Goal: Task Accomplishment & Management: Use online tool/utility

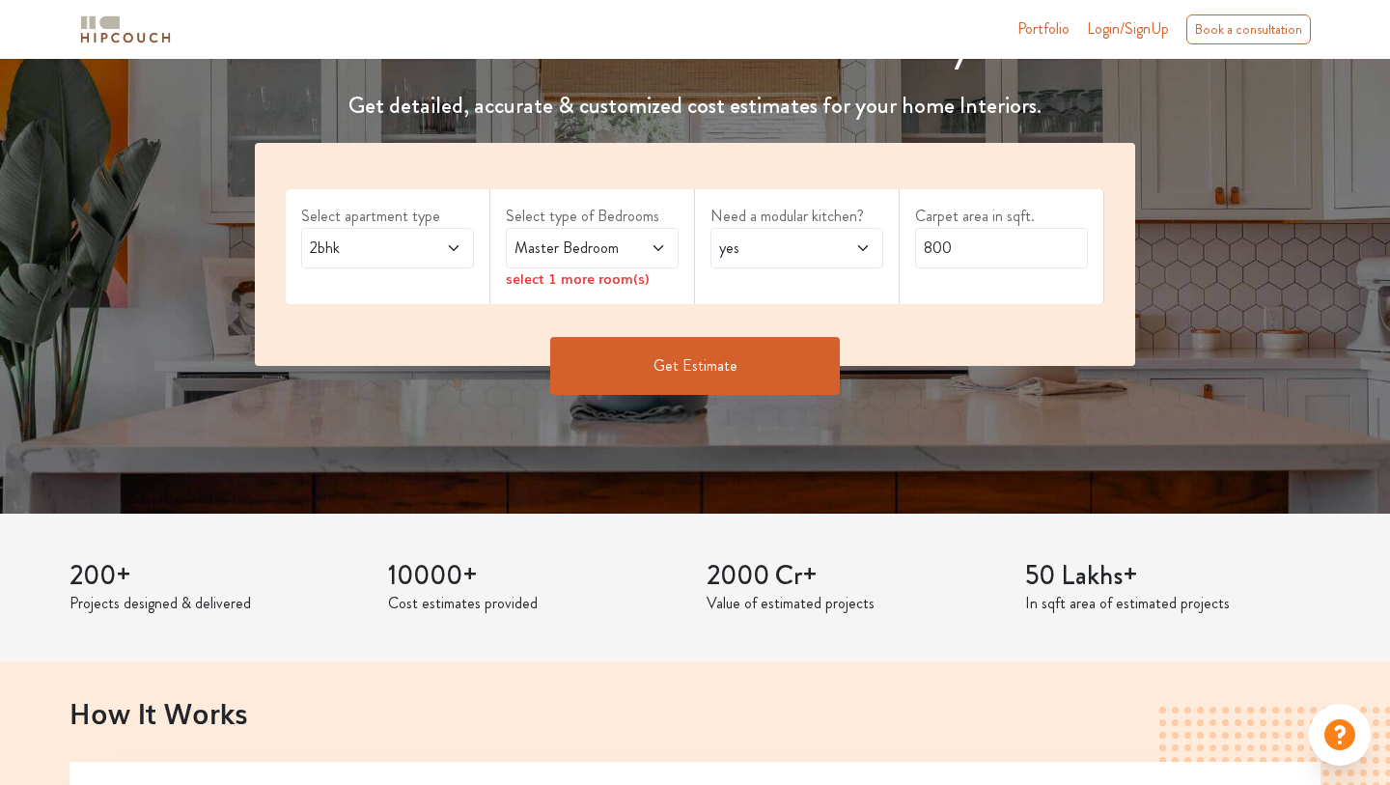
scroll to position [215, 0]
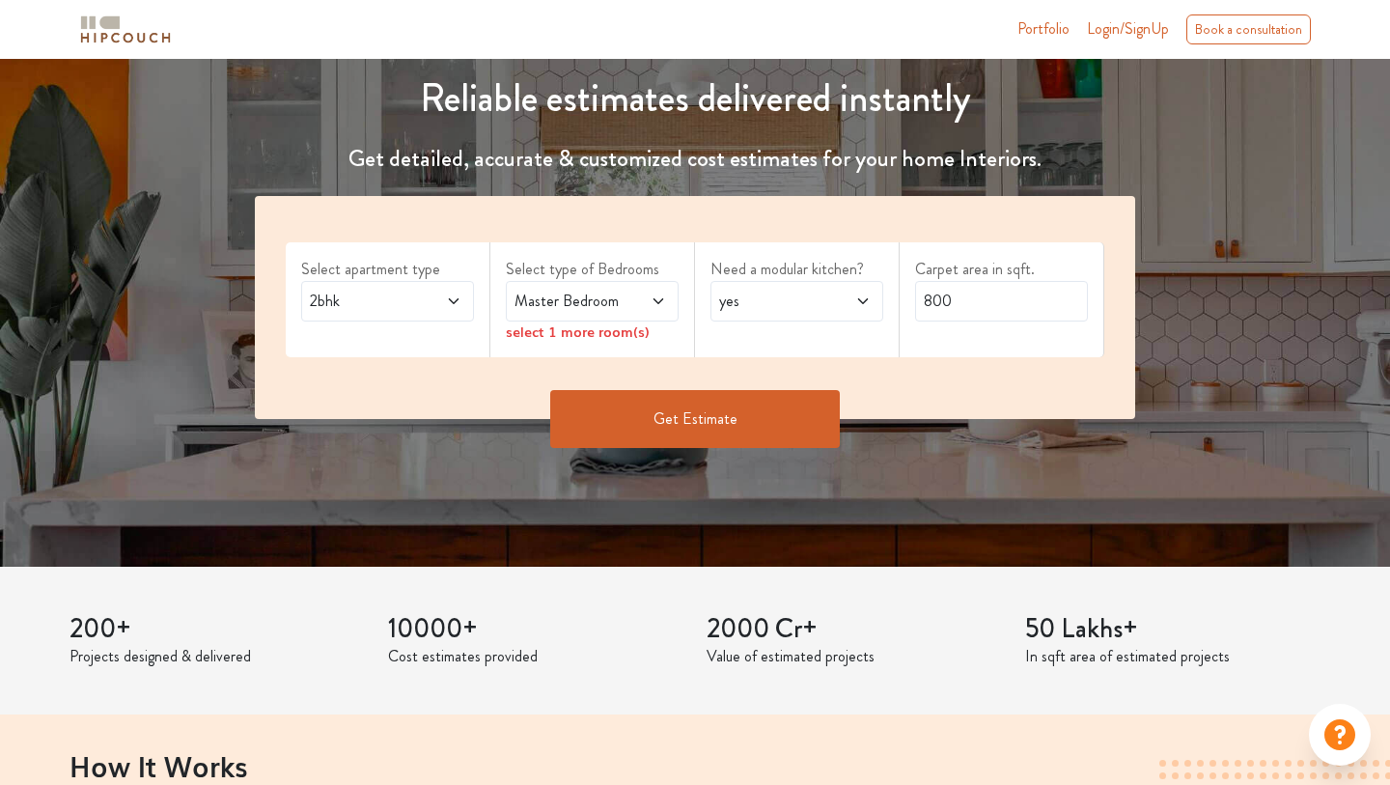
click at [634, 303] on span at bounding box center [646, 301] width 39 height 23
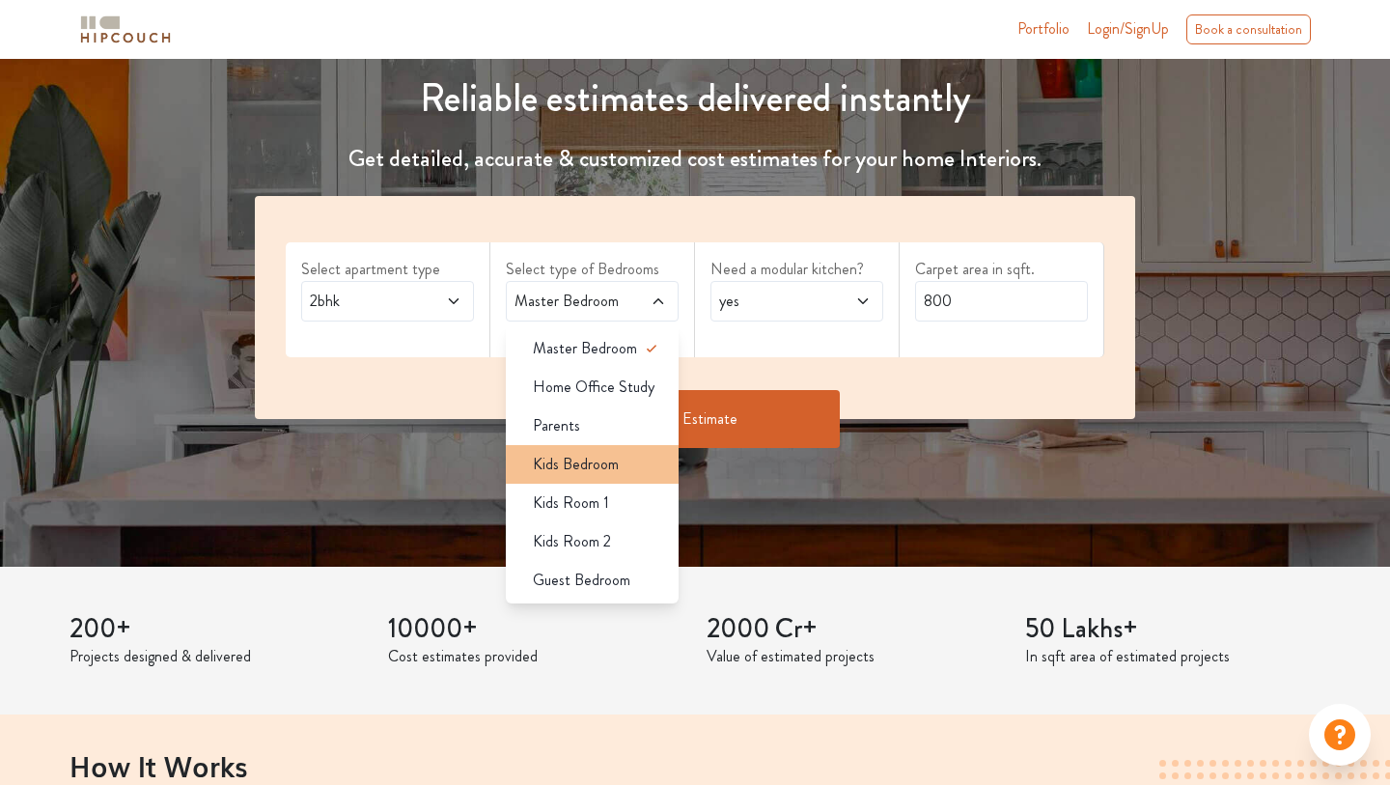
click at [609, 466] on span "Kids Bedroom" at bounding box center [576, 464] width 86 height 23
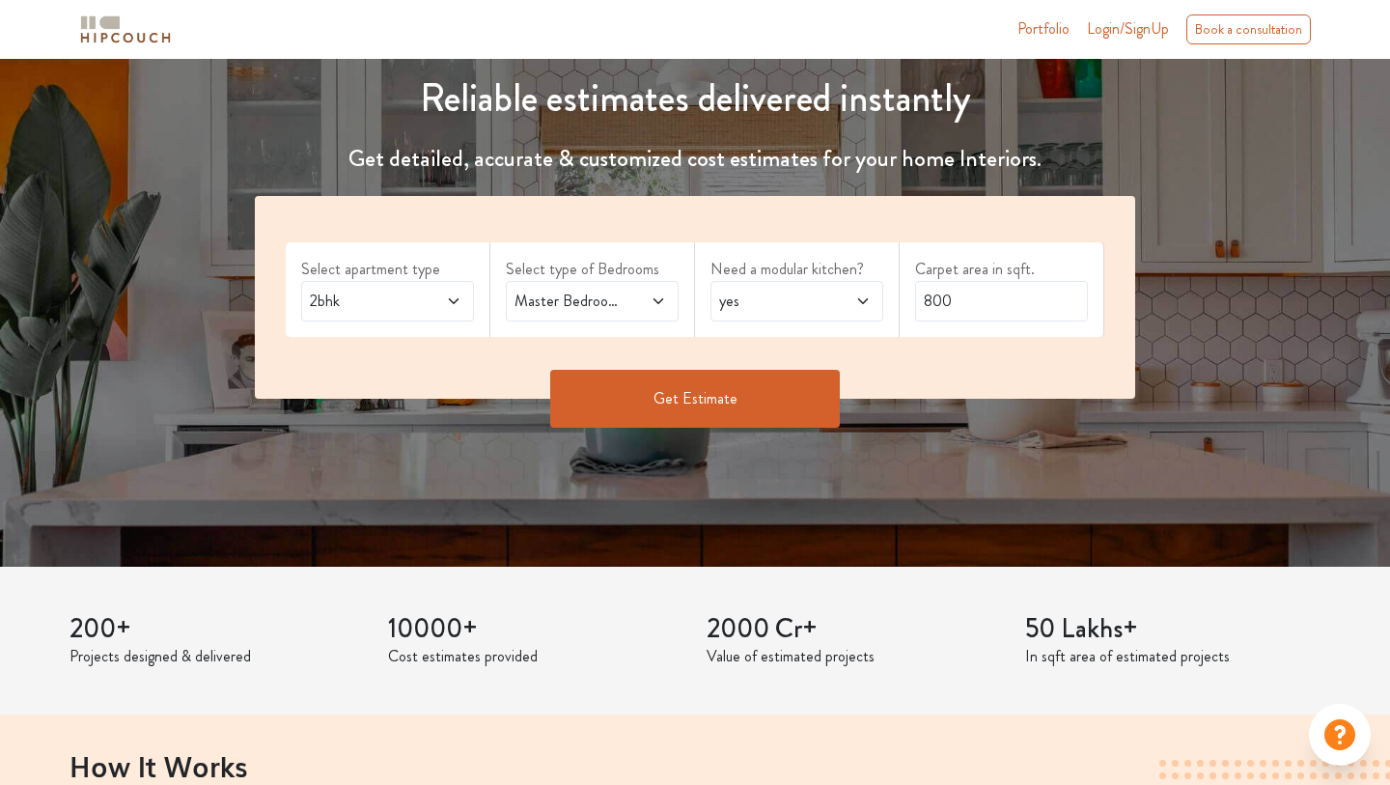
click at [699, 390] on button "Get Estimate" at bounding box center [695, 399] width 290 height 58
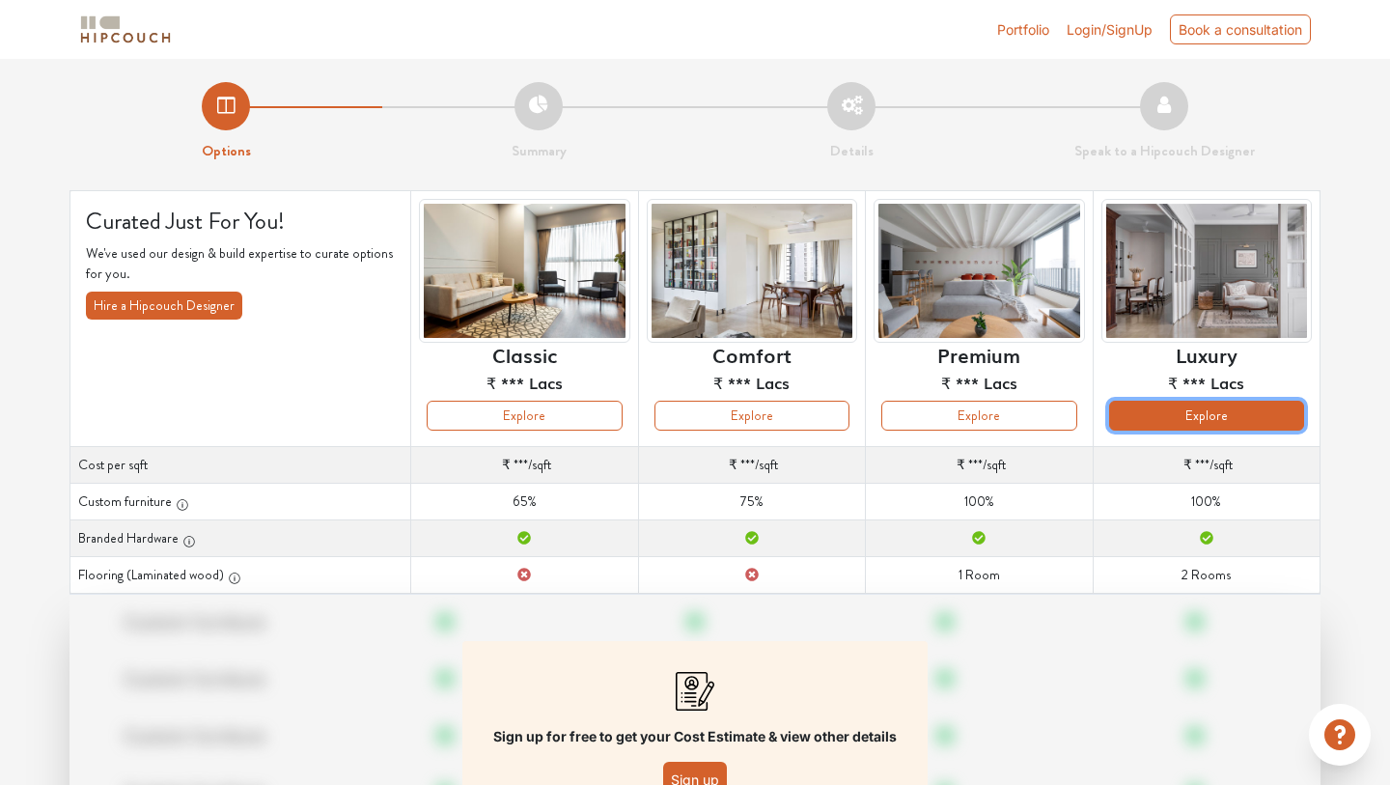
click at [1243, 415] on button "Explore" at bounding box center [1206, 416] width 195 height 30
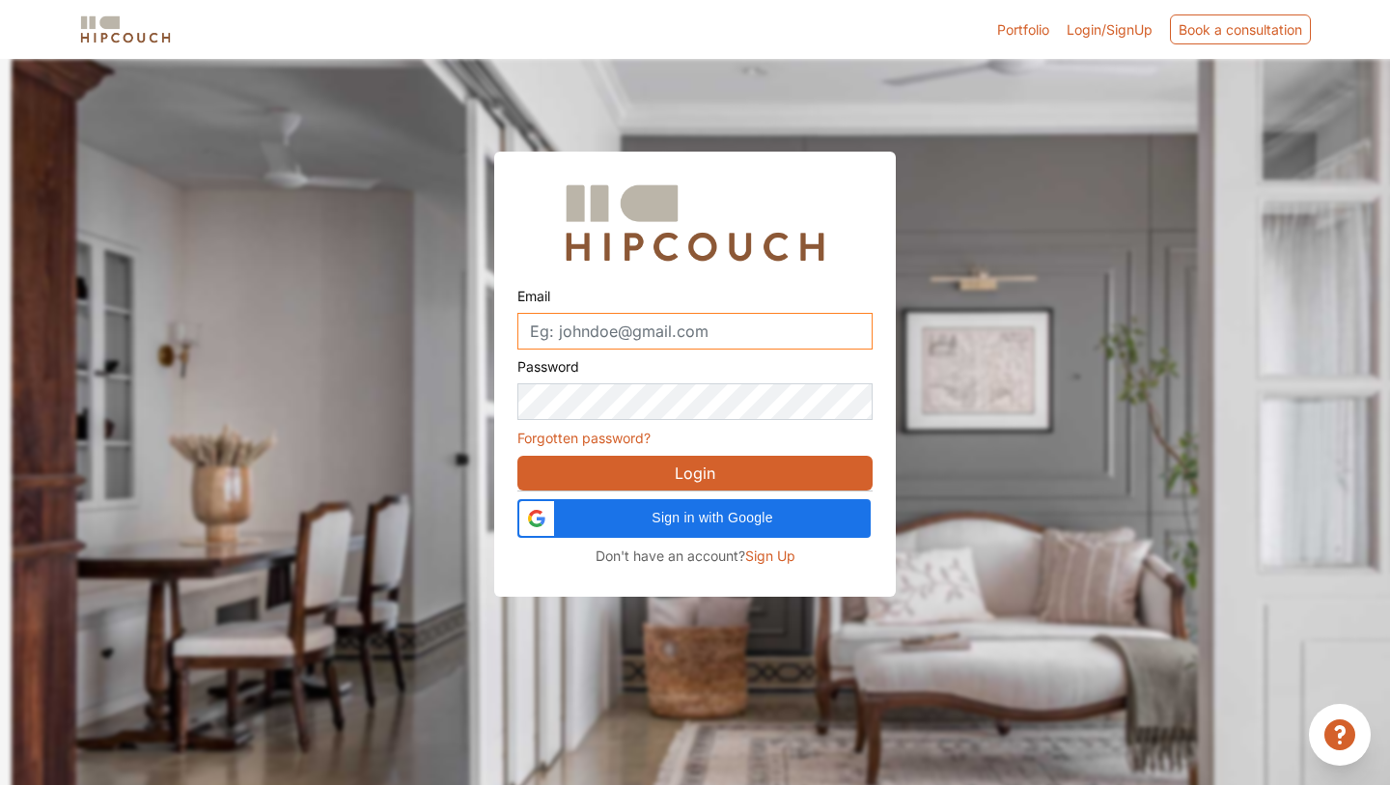
type input "kkawish64@gmail"
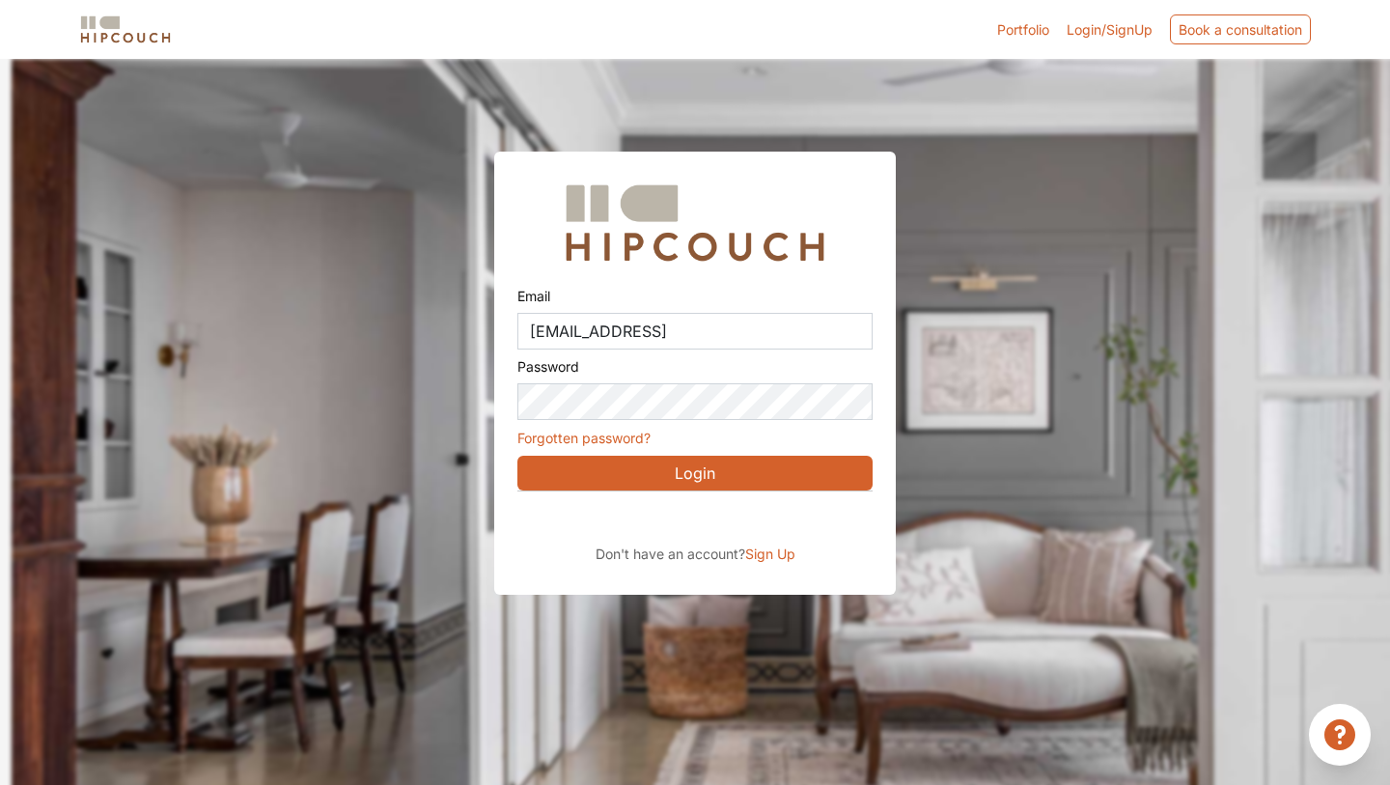
click at [671, 461] on button "Login" at bounding box center [694, 473] width 355 height 35
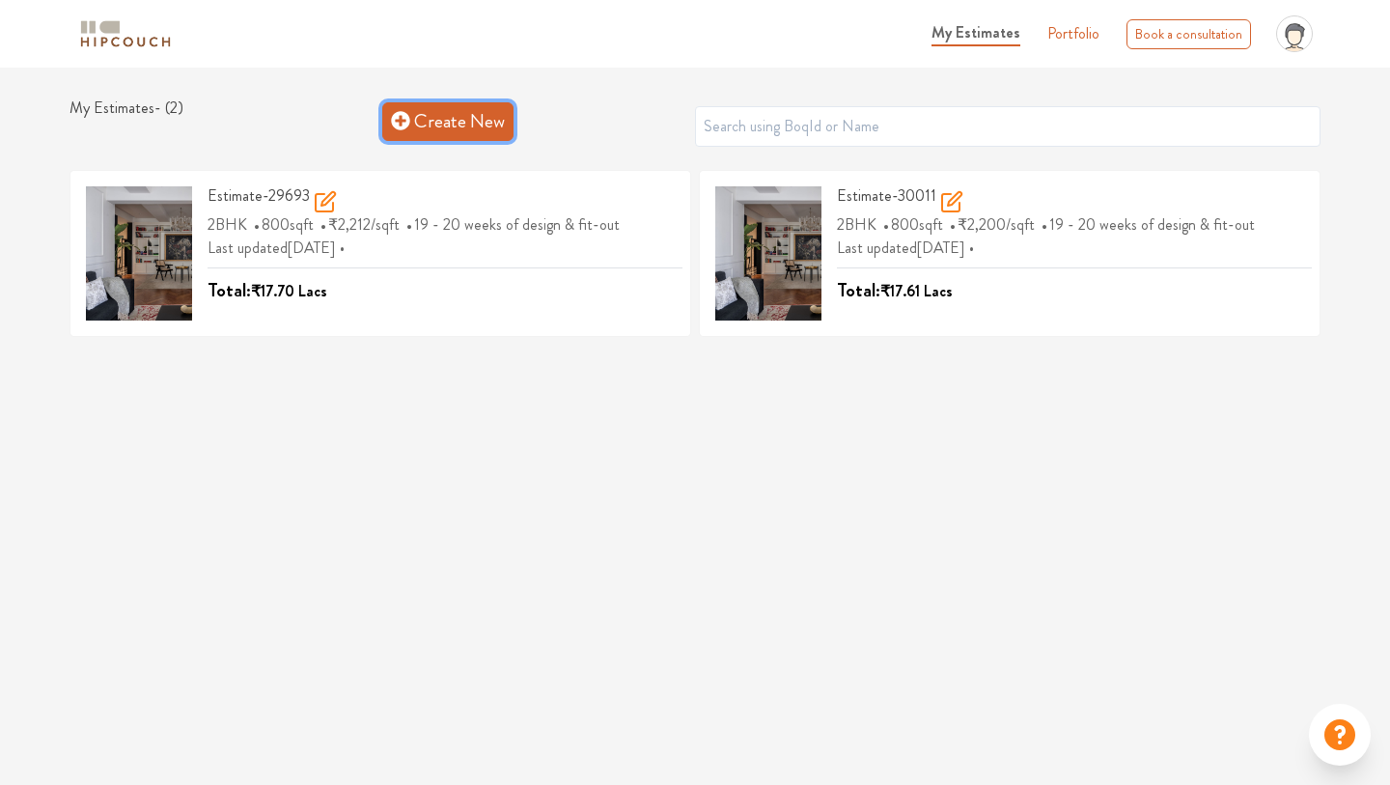
click at [472, 109] on link "Create New" at bounding box center [447, 121] width 131 height 39
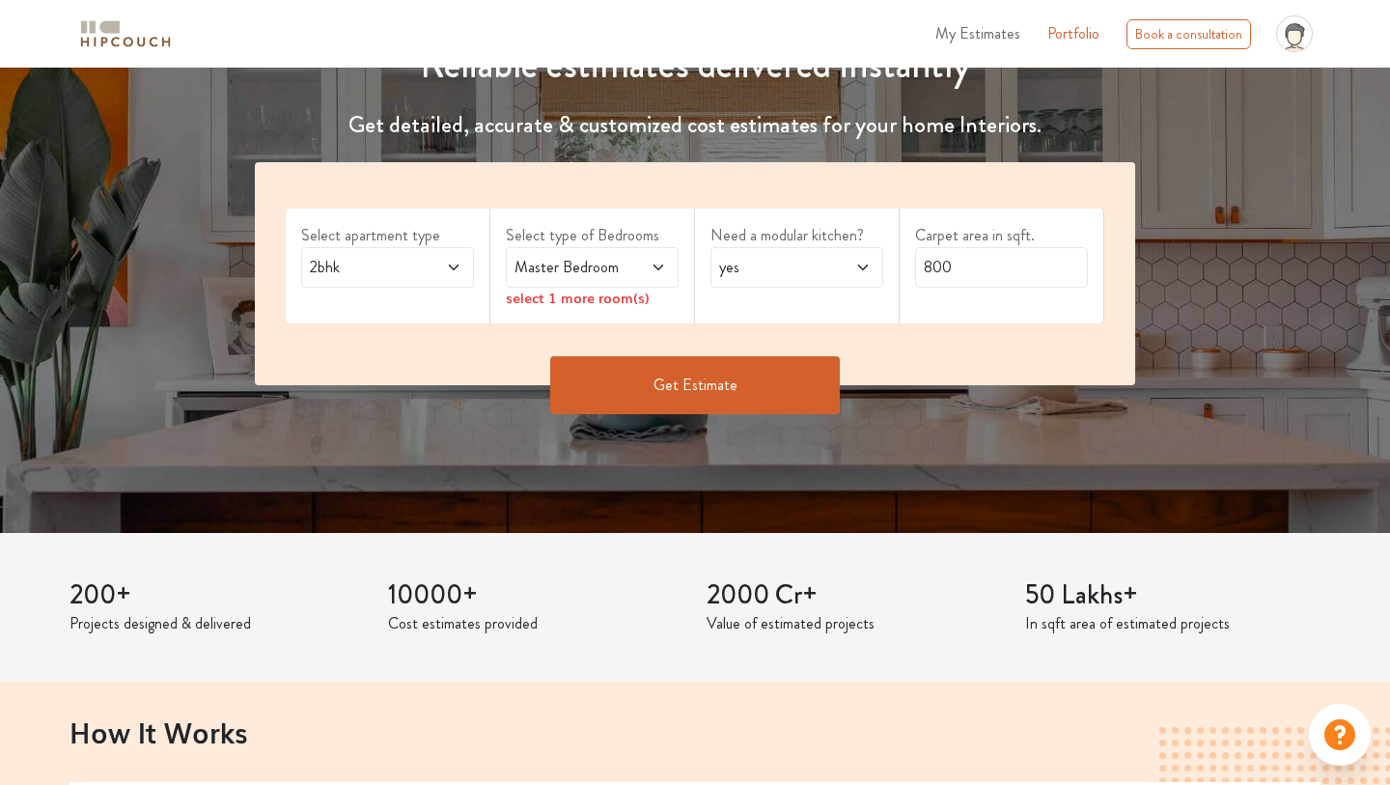
scroll to position [221, 0]
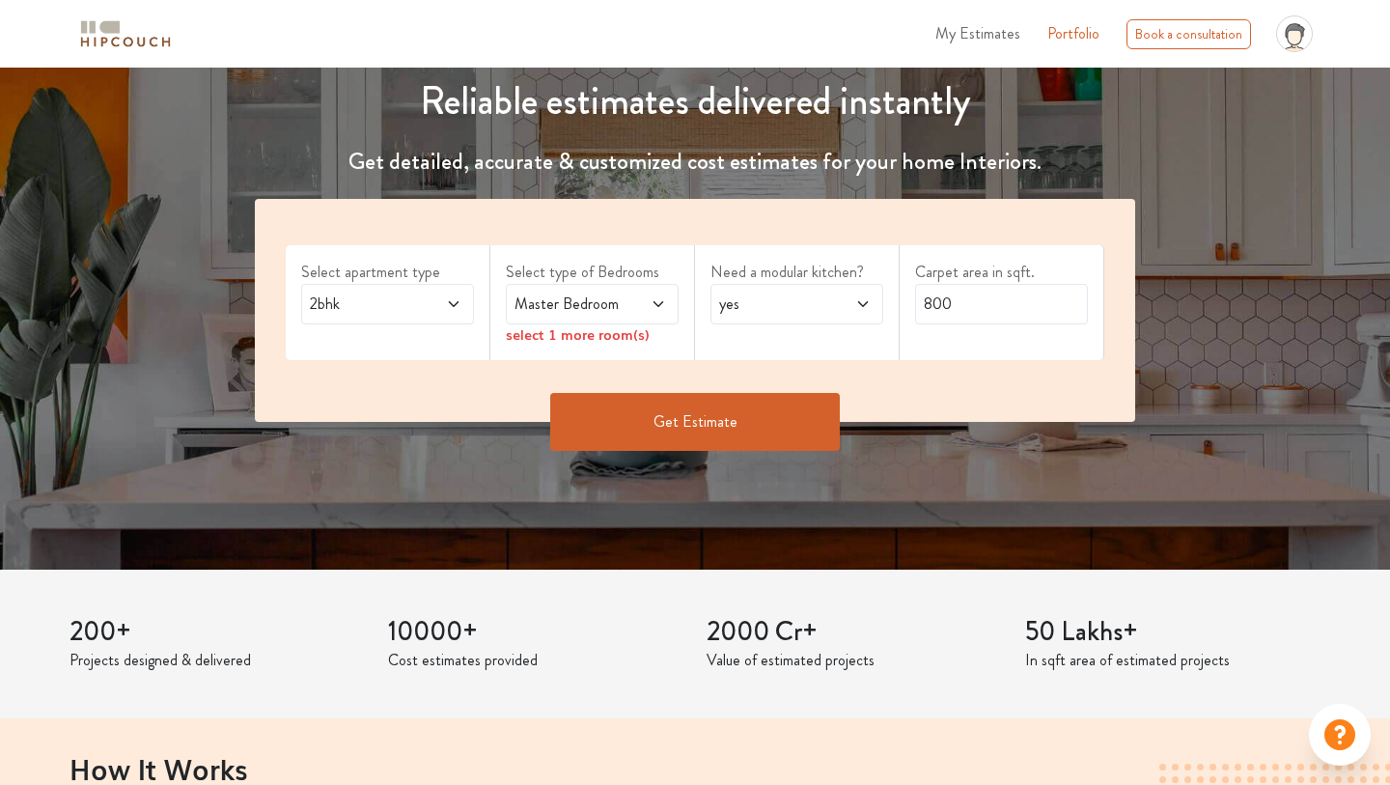
click at [437, 295] on span at bounding box center [442, 304] width 39 height 23
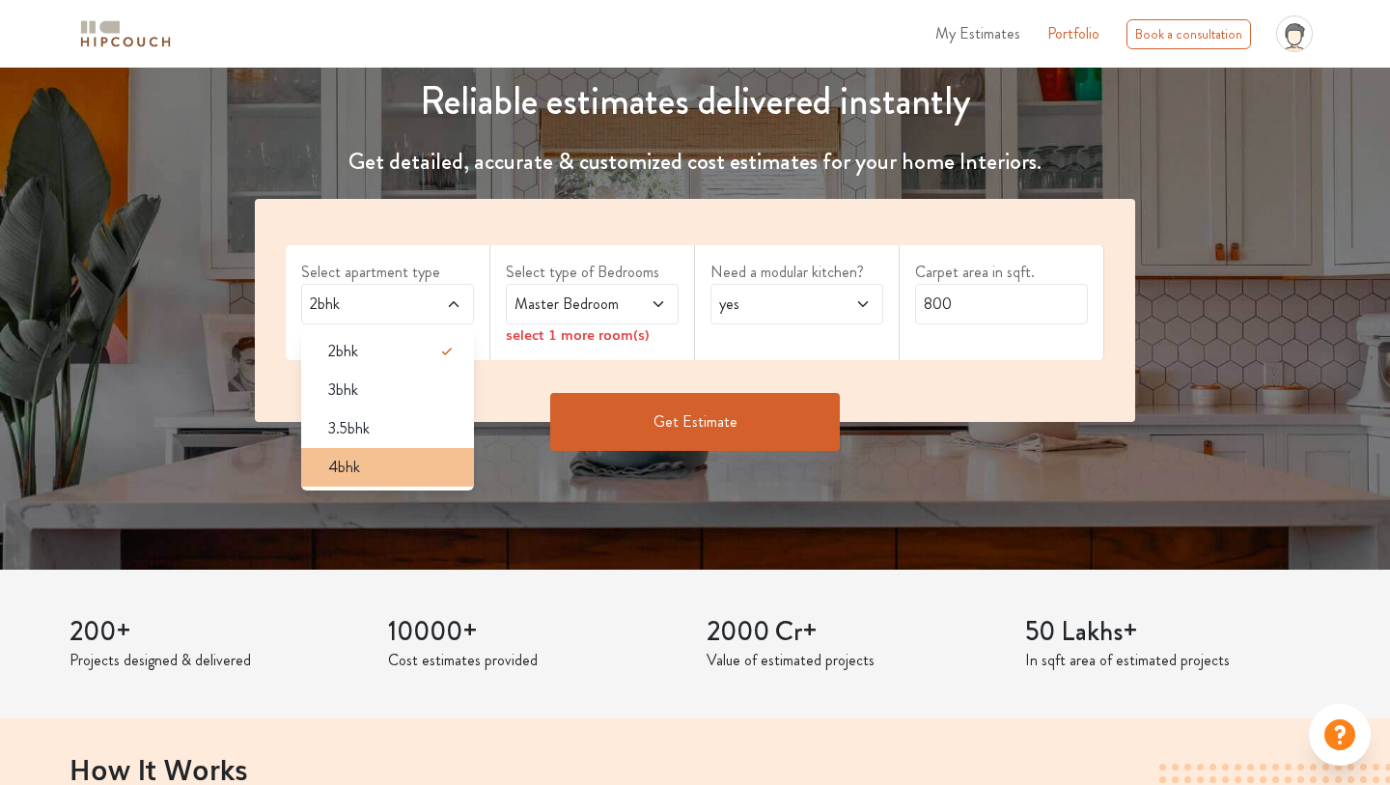
click at [367, 463] on div "4bhk" at bounding box center [393, 467] width 161 height 23
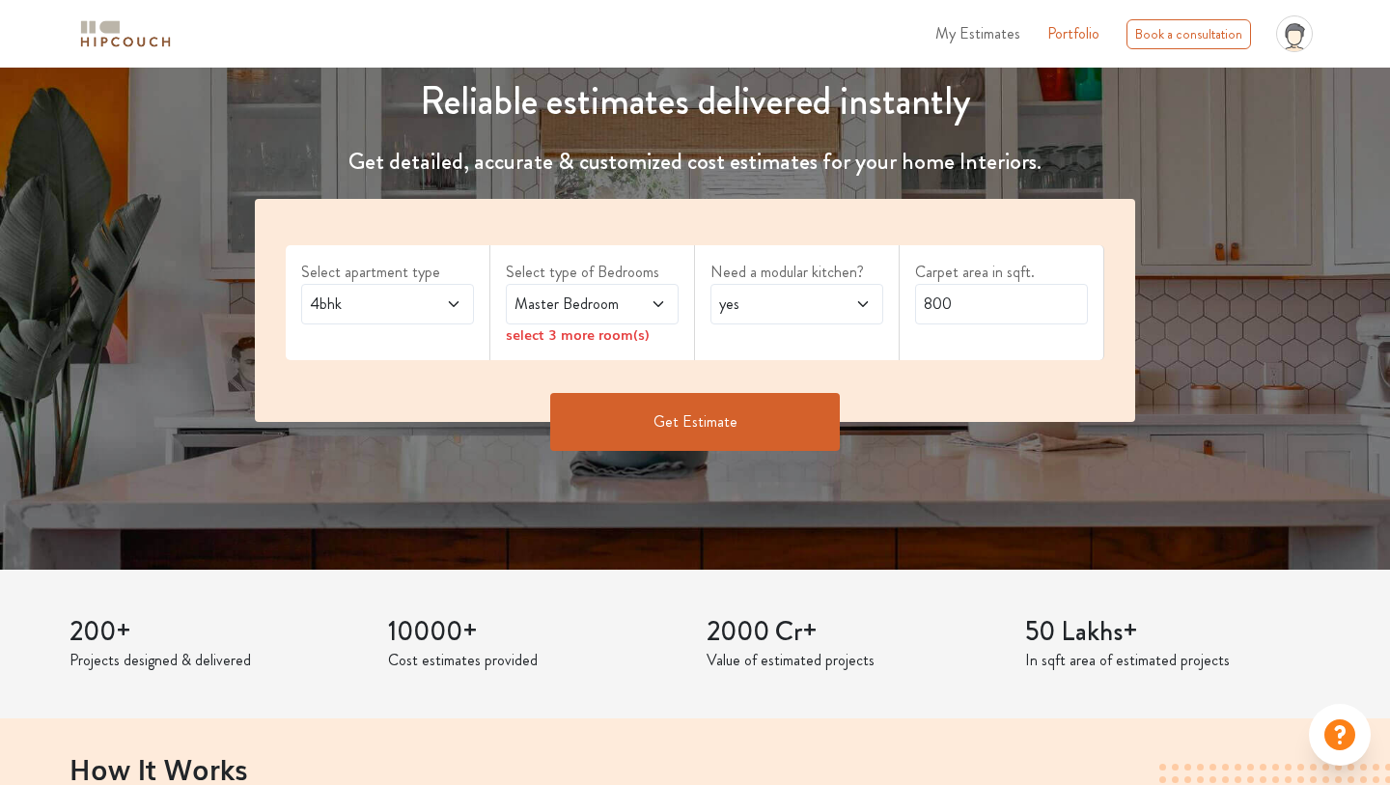
click at [597, 309] on span "Master Bedroom" at bounding box center [569, 304] width 117 height 23
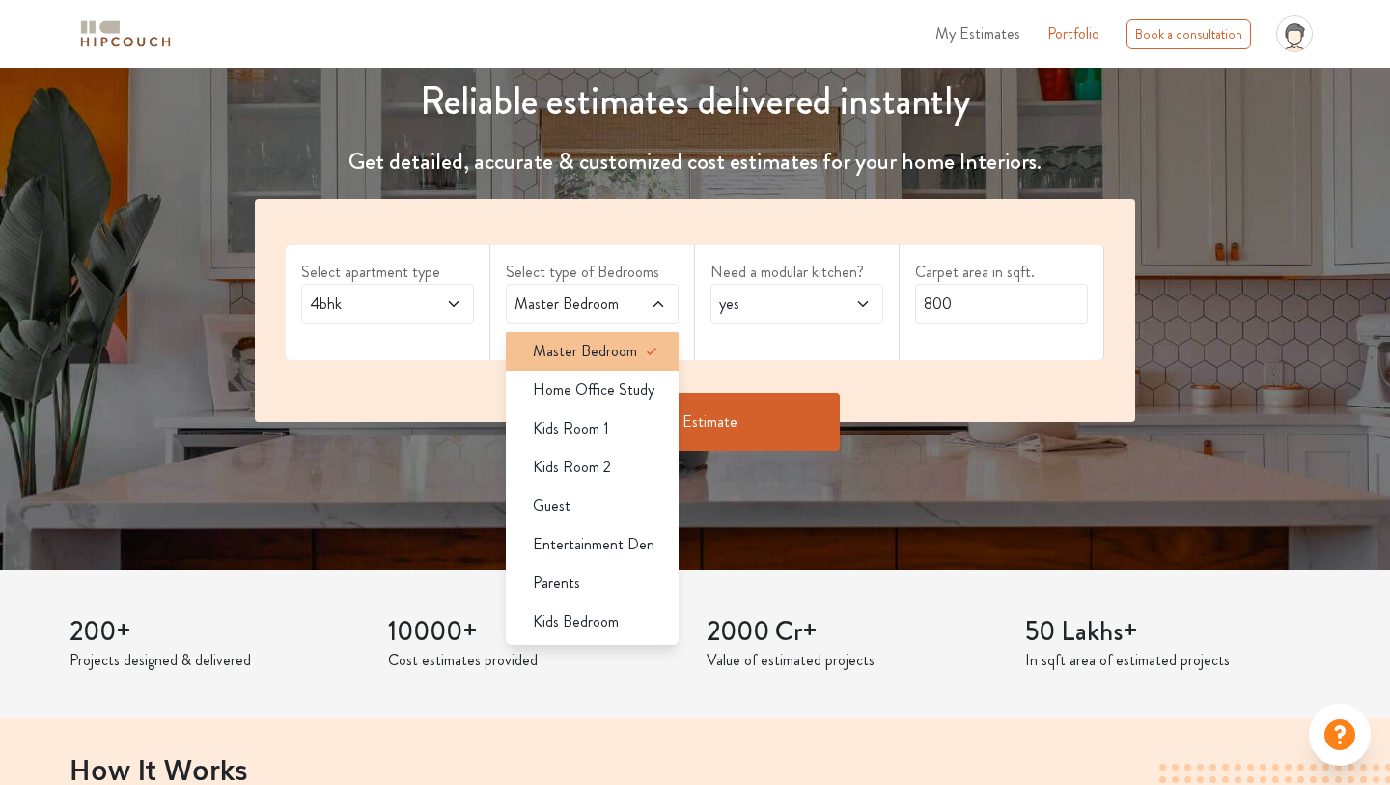
click at [599, 355] on span "Master Bedroom" at bounding box center [585, 351] width 104 height 23
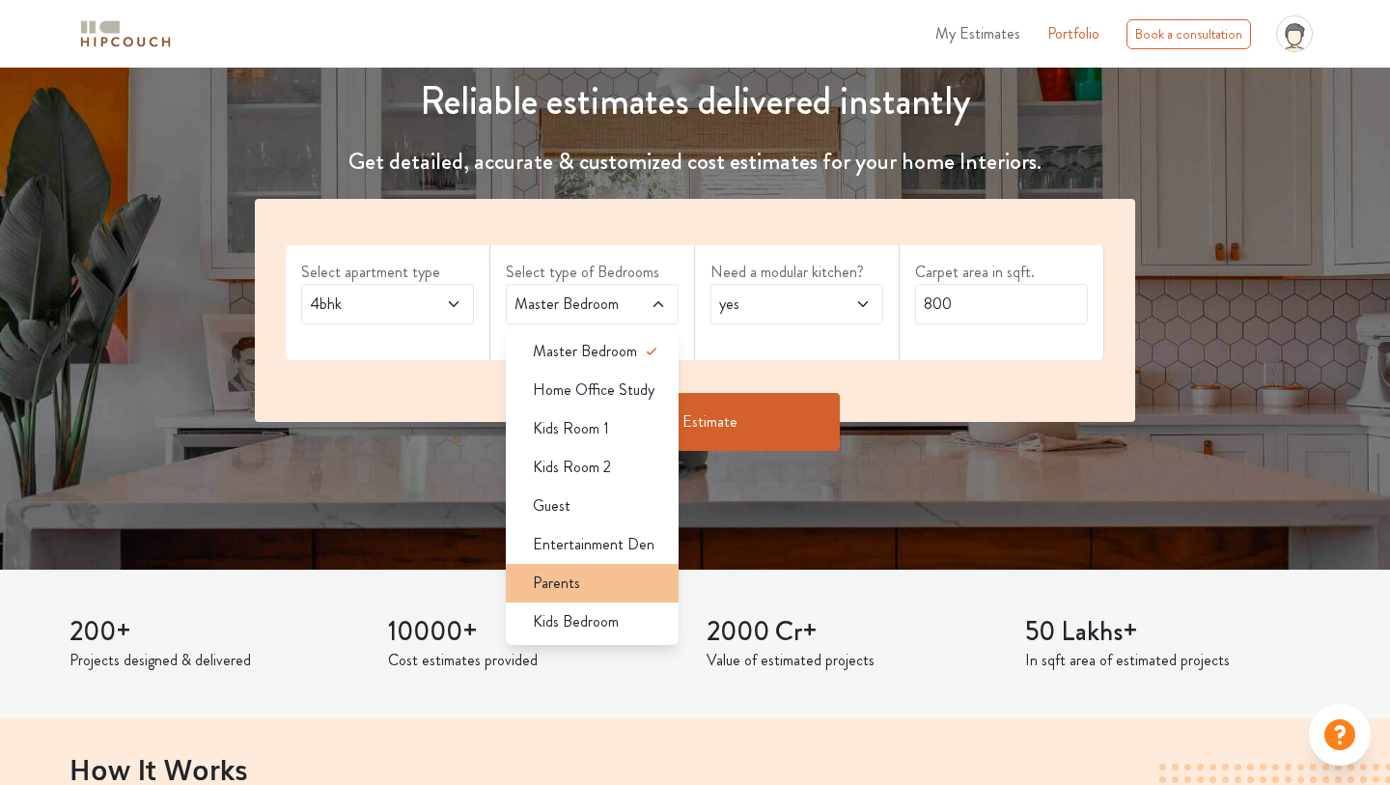
click at [593, 575] on div "Parents" at bounding box center [597, 582] width 161 height 23
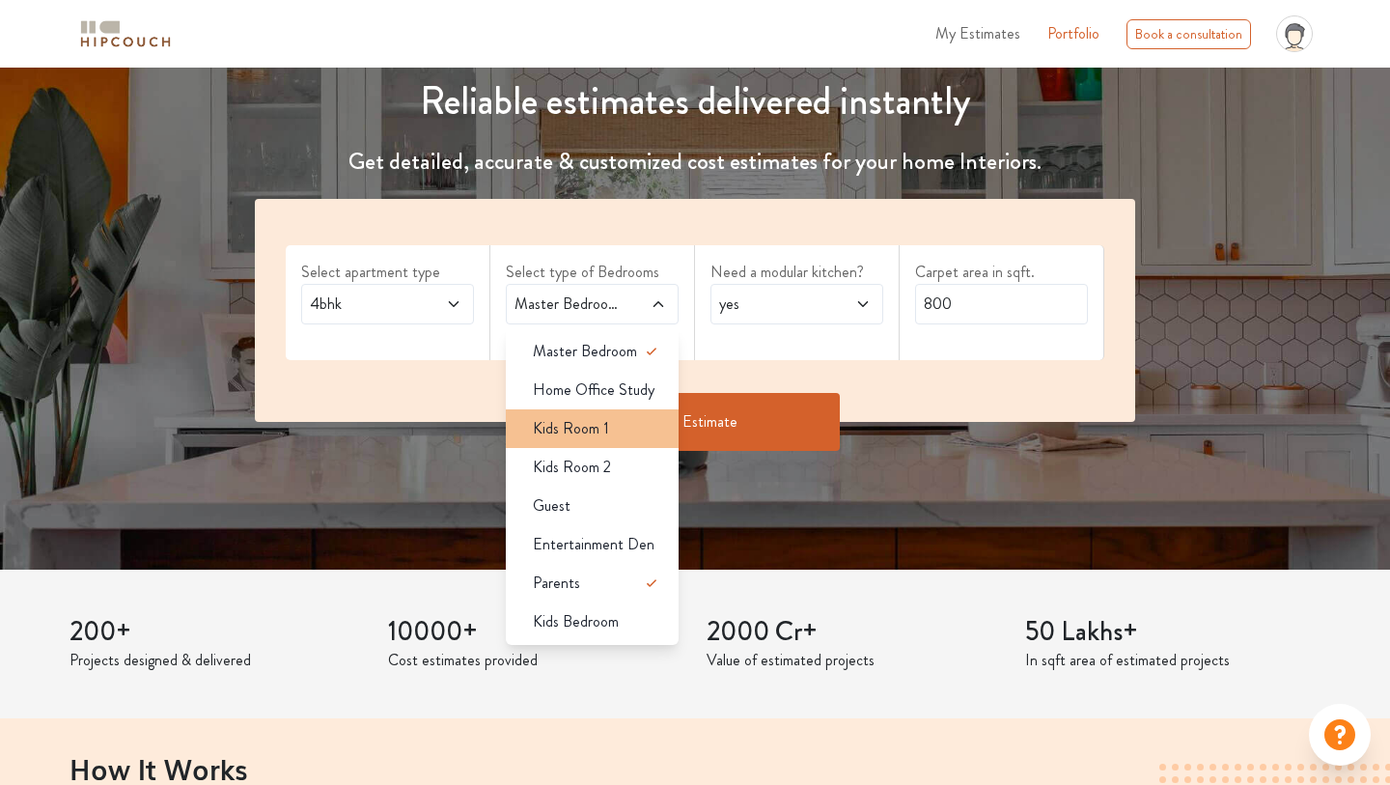
click at [599, 434] on span "Kids Room 1" at bounding box center [571, 428] width 76 height 23
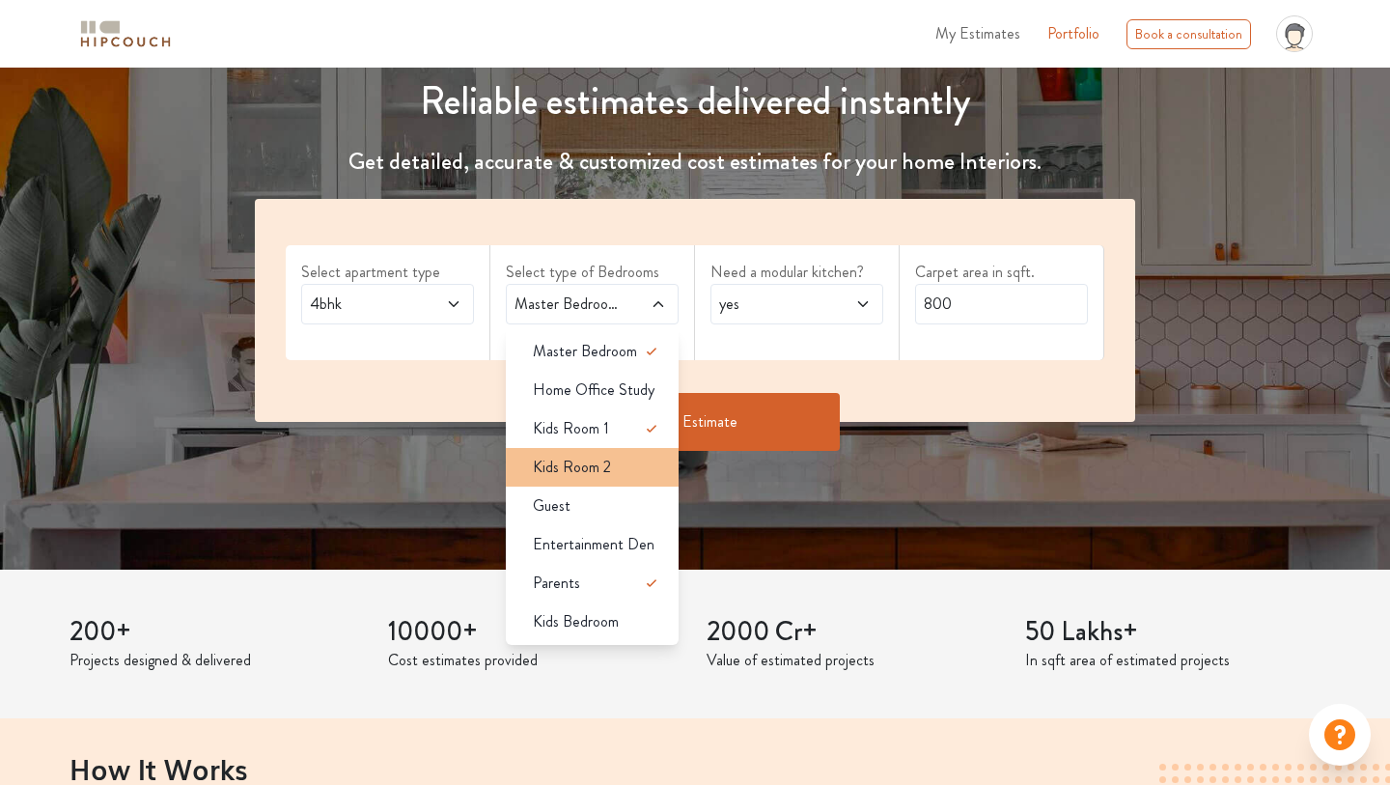
click at [607, 472] on span "Kids Room 2" at bounding box center [572, 467] width 78 height 23
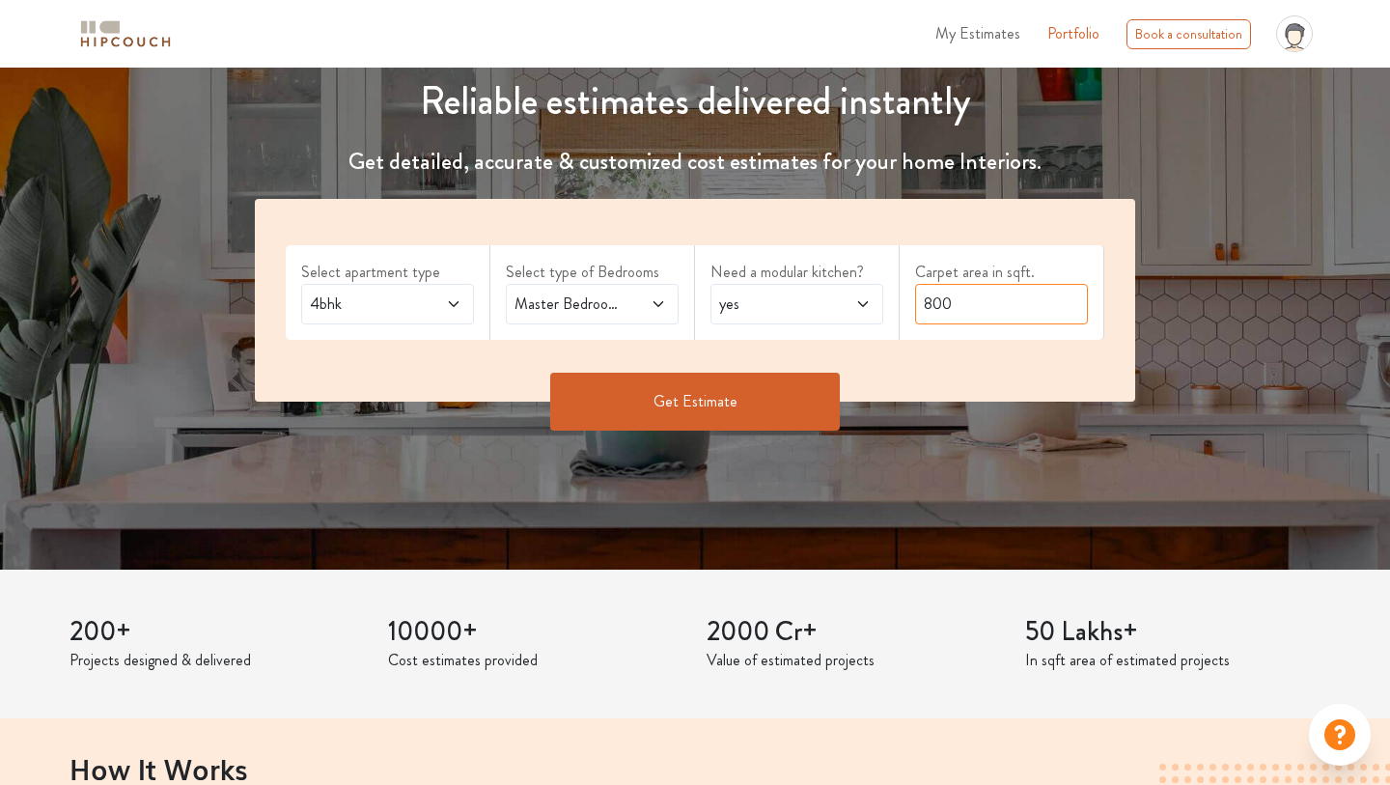
click at [990, 308] on input "800" at bounding box center [1001, 304] width 173 height 41
drag, startPoint x: 990, startPoint y: 308, endPoint x: 918, endPoint y: 305, distance: 71.5
click at [920, 306] on input "800" at bounding box center [1001, 304] width 173 height 41
type input "2200"
click at [742, 397] on button "Get Estimate" at bounding box center [695, 402] width 290 height 58
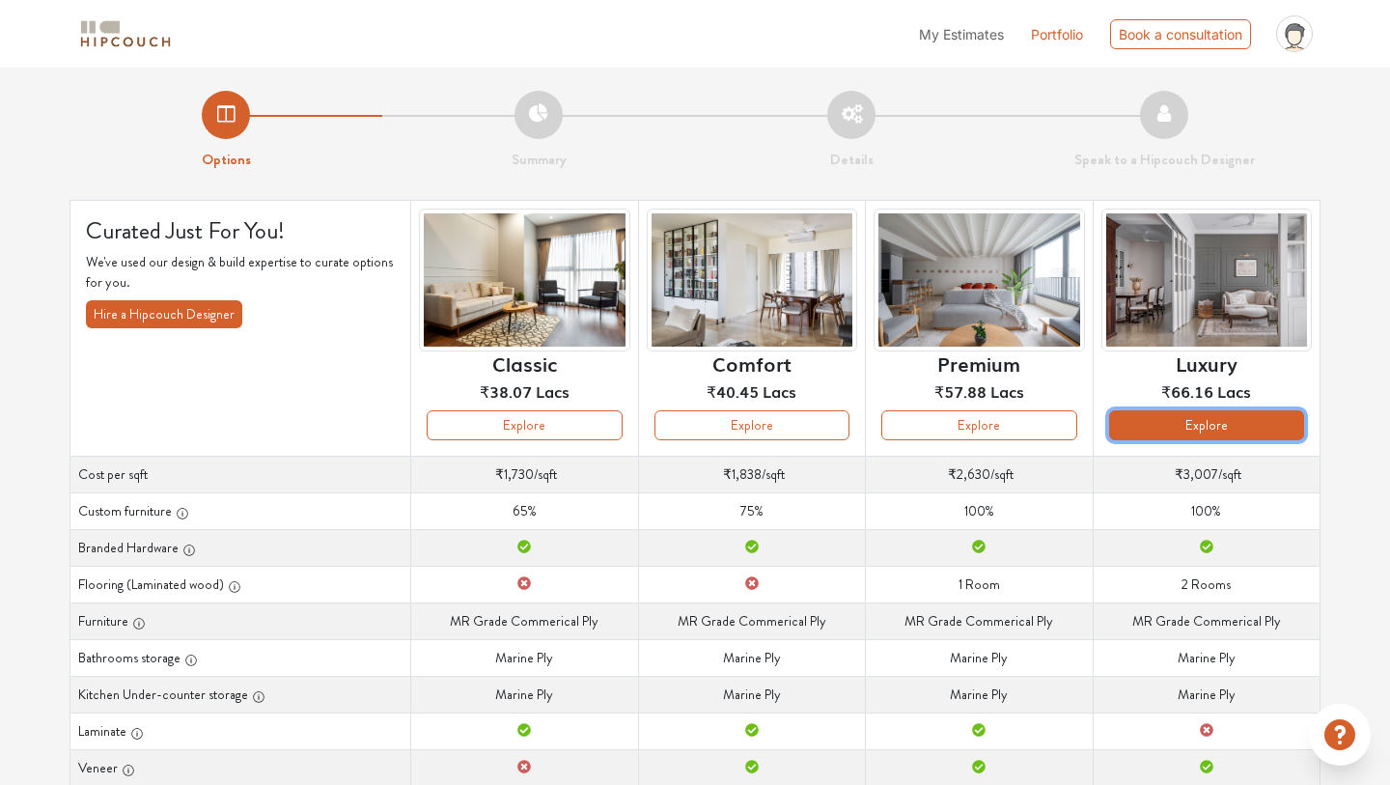
click at [1178, 425] on button "Explore" at bounding box center [1206, 425] width 195 height 30
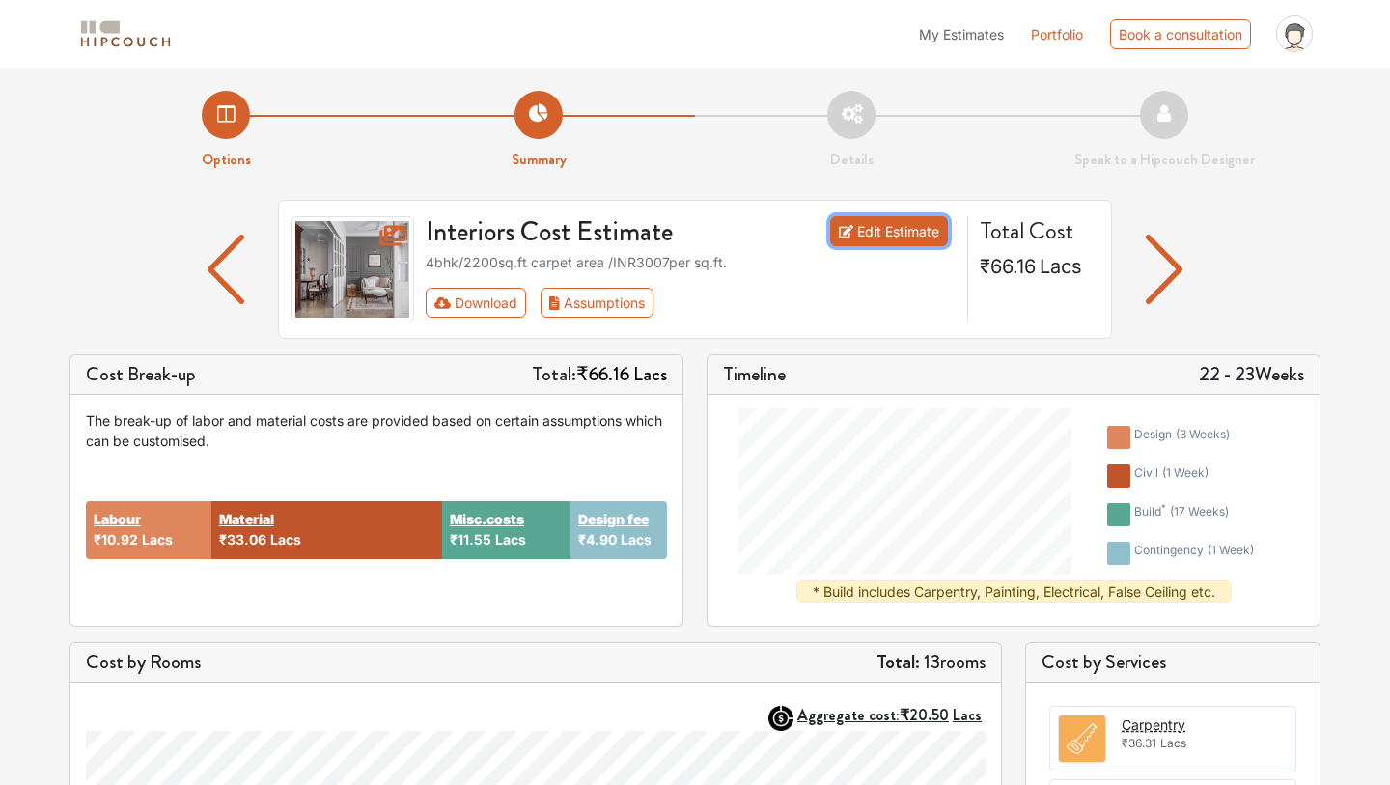
click at [887, 232] on link "Edit Estimate" at bounding box center [889, 231] width 119 height 30
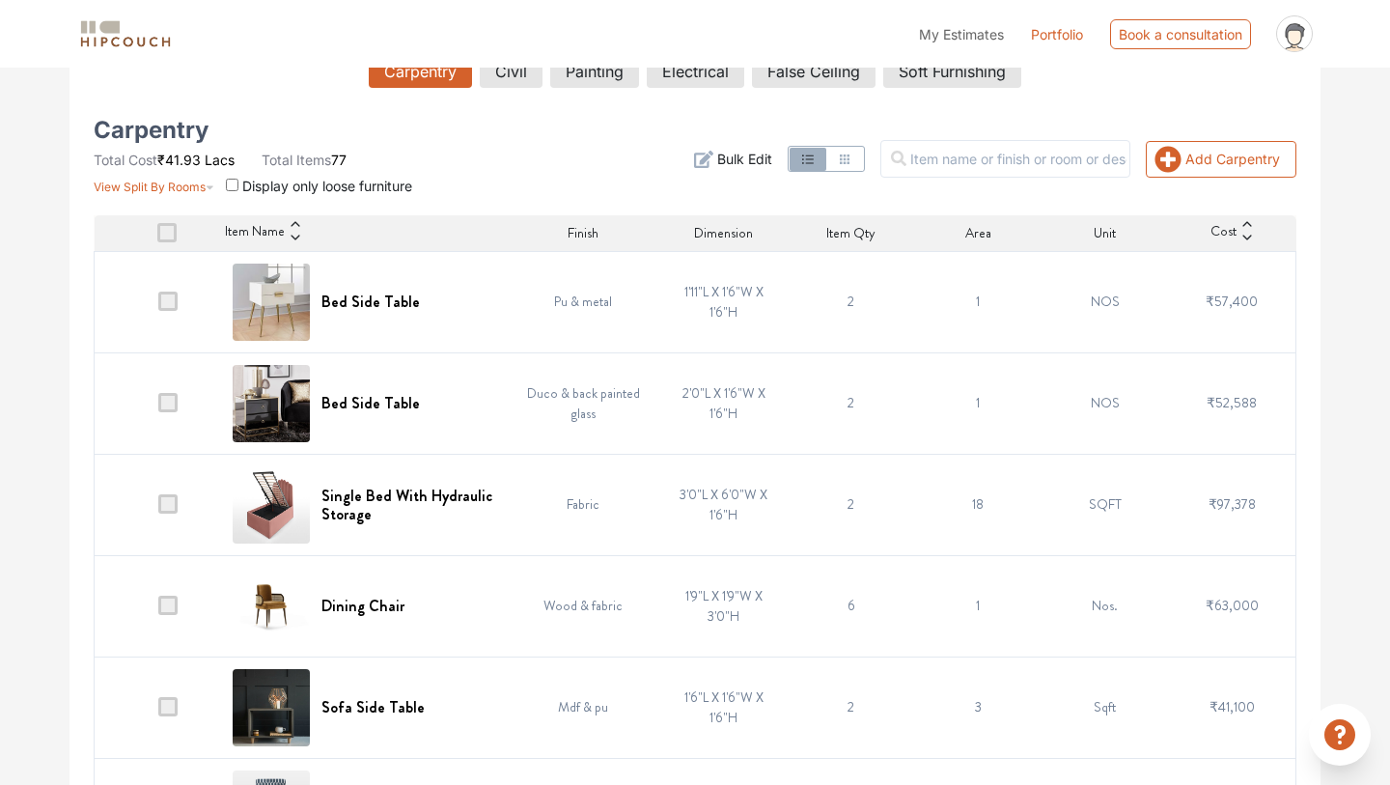
scroll to position [372, 0]
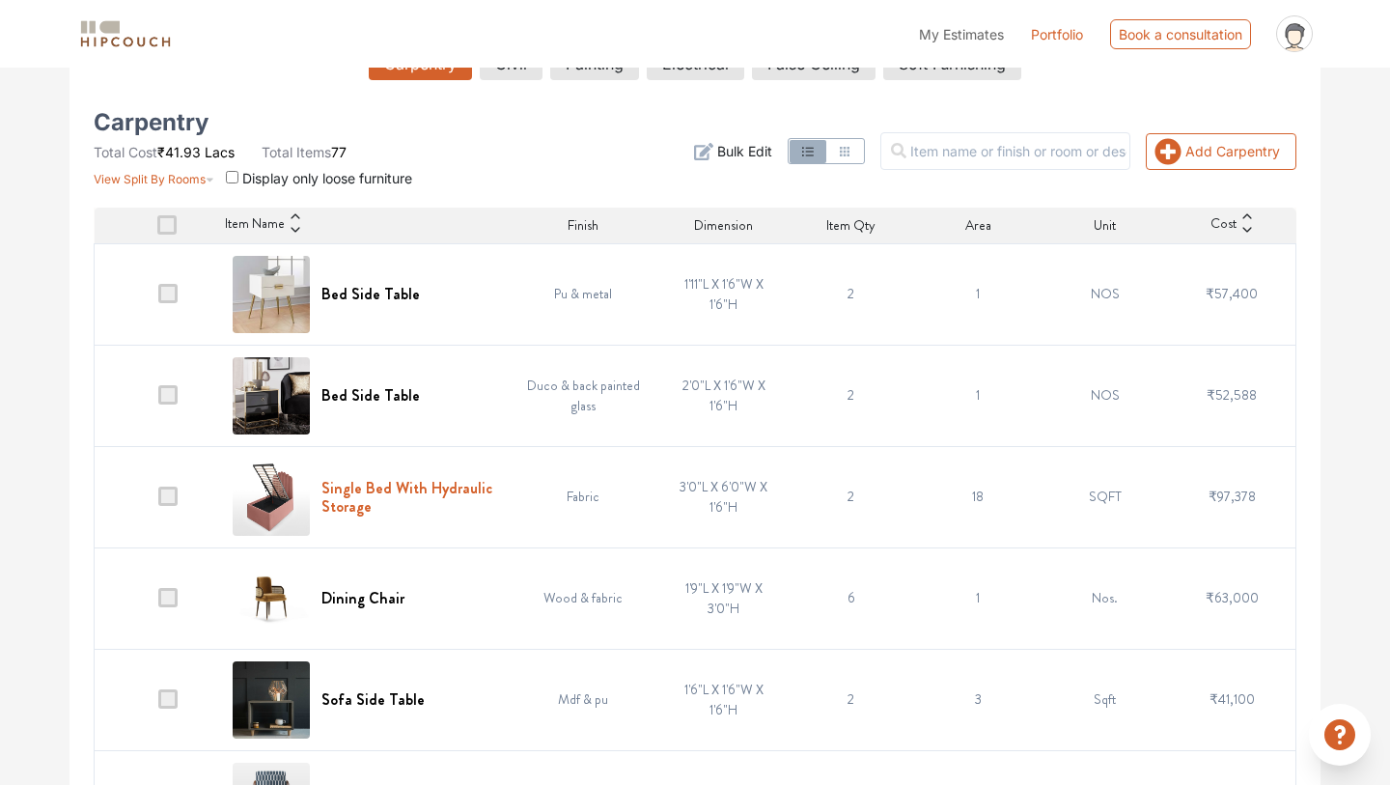
click at [361, 482] on h6 "Single Bed With Hydraulic Storage" at bounding box center [407, 497] width 173 height 37
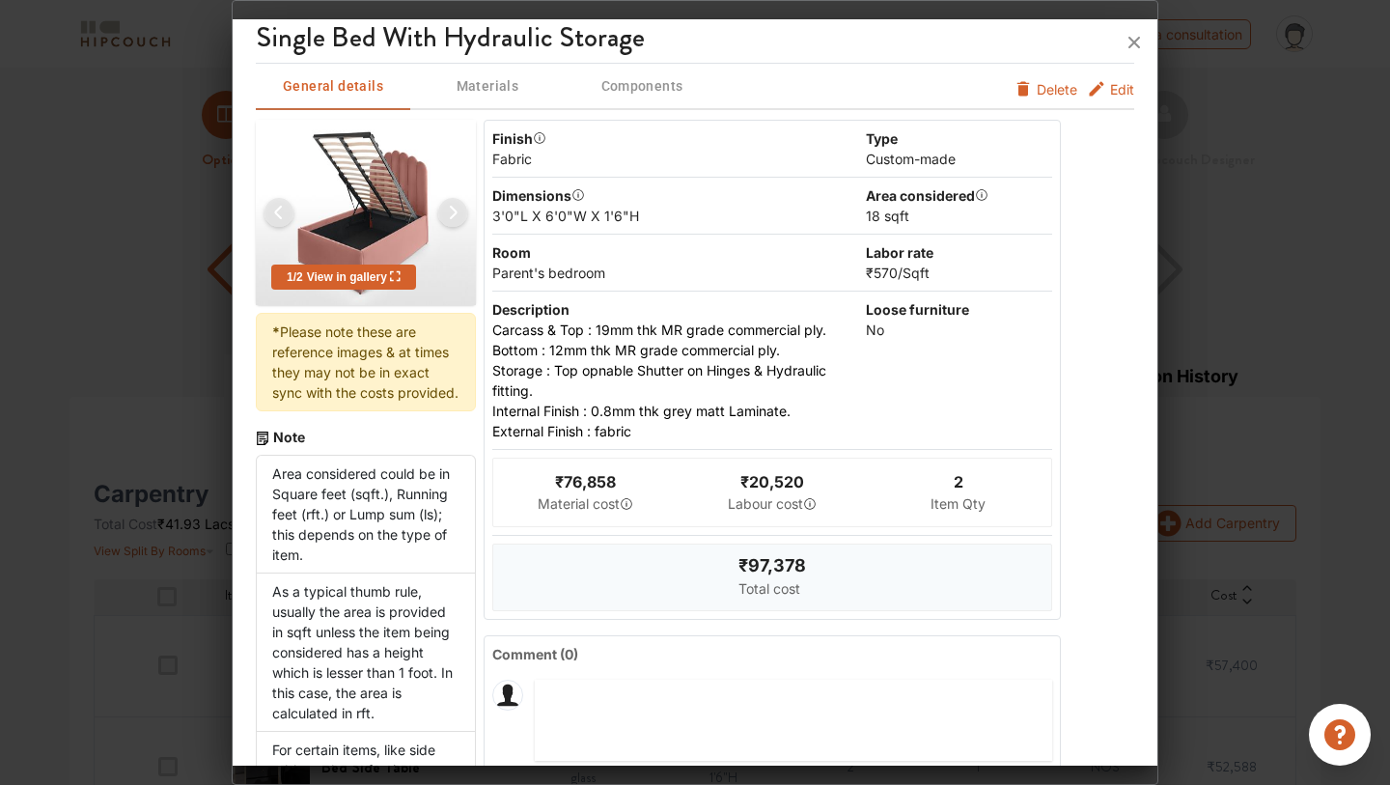
scroll to position [0, 0]
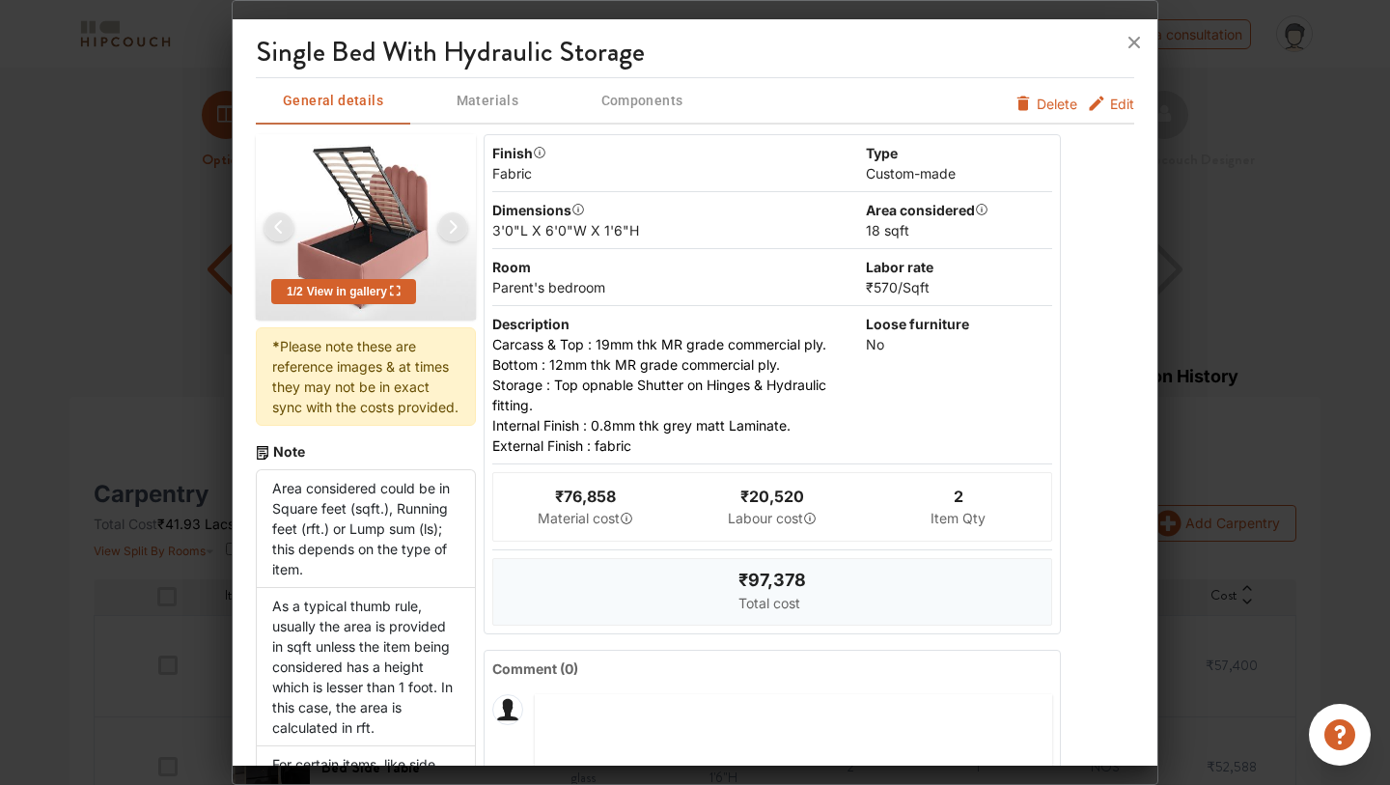
click at [455, 226] on img at bounding box center [453, 227] width 46 height 46
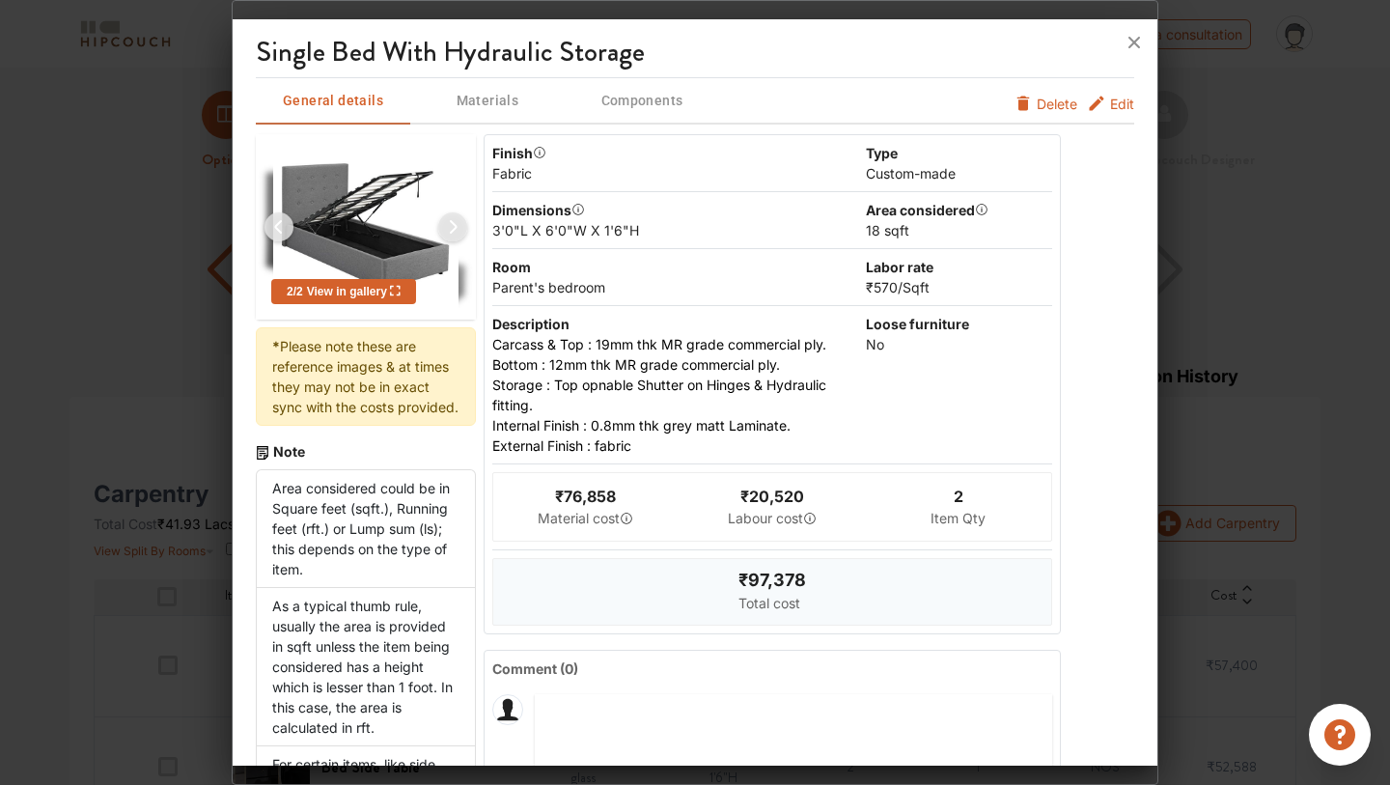
click at [455, 226] on img at bounding box center [453, 227] width 46 height 46
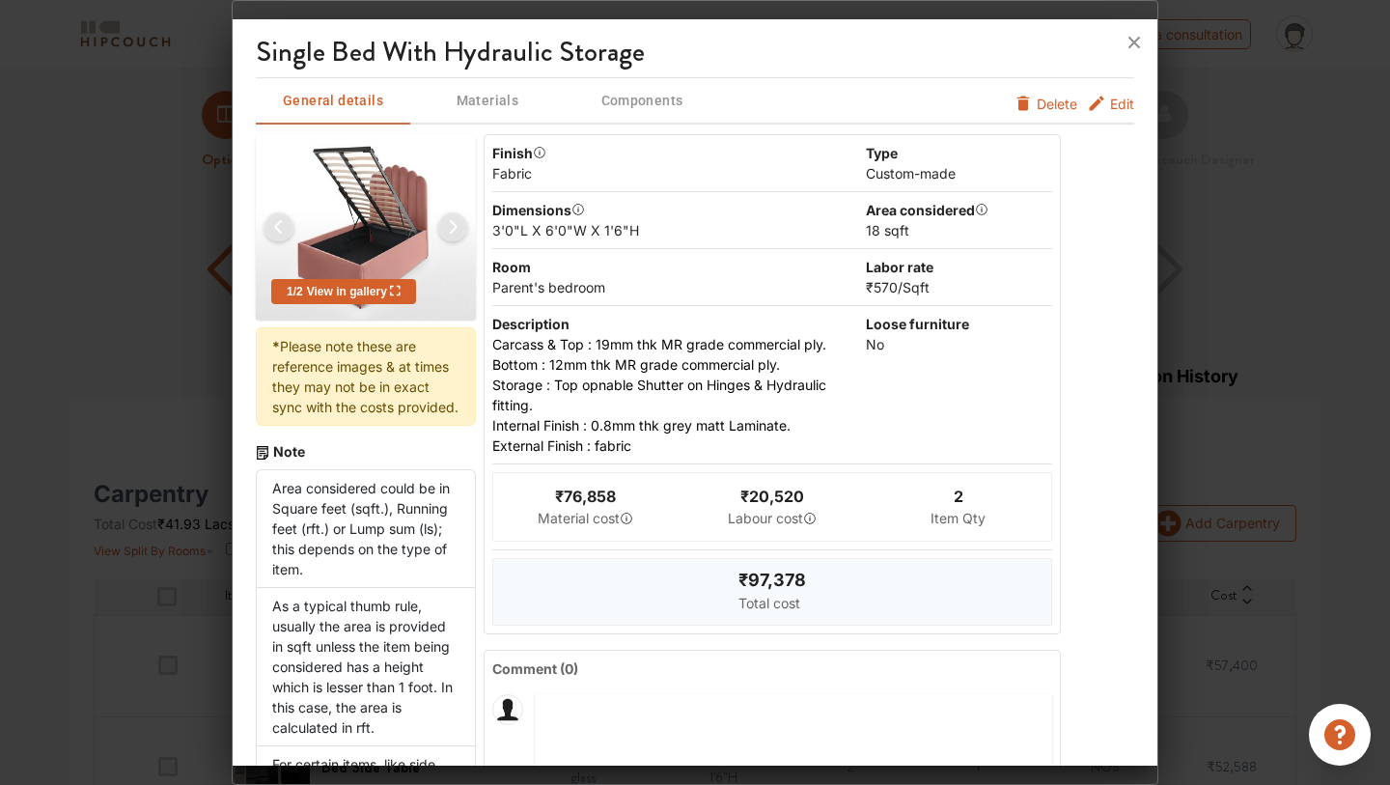
click at [1294, 328] on div at bounding box center [695, 392] width 1390 height 785
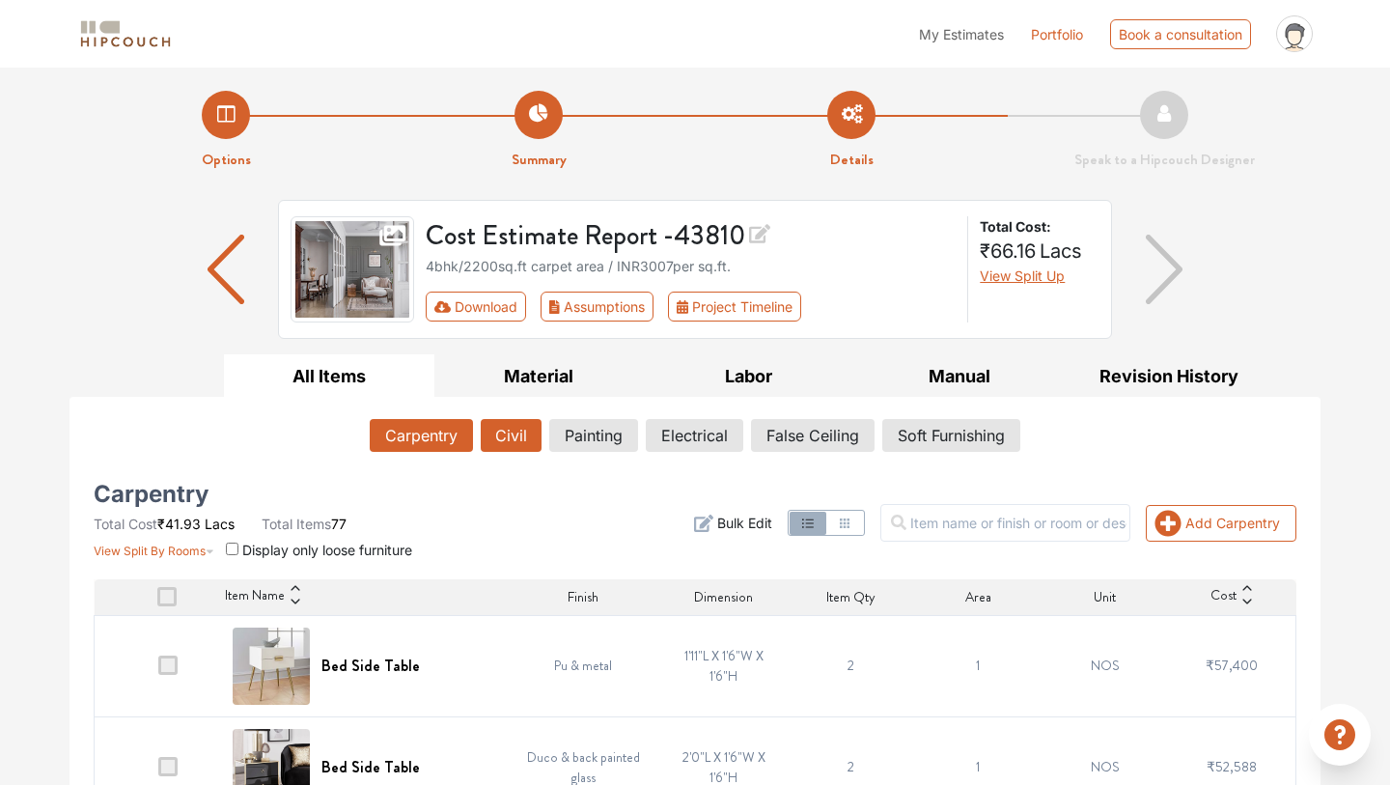
click at [516, 451] on button "Civil" at bounding box center [511, 435] width 61 height 33
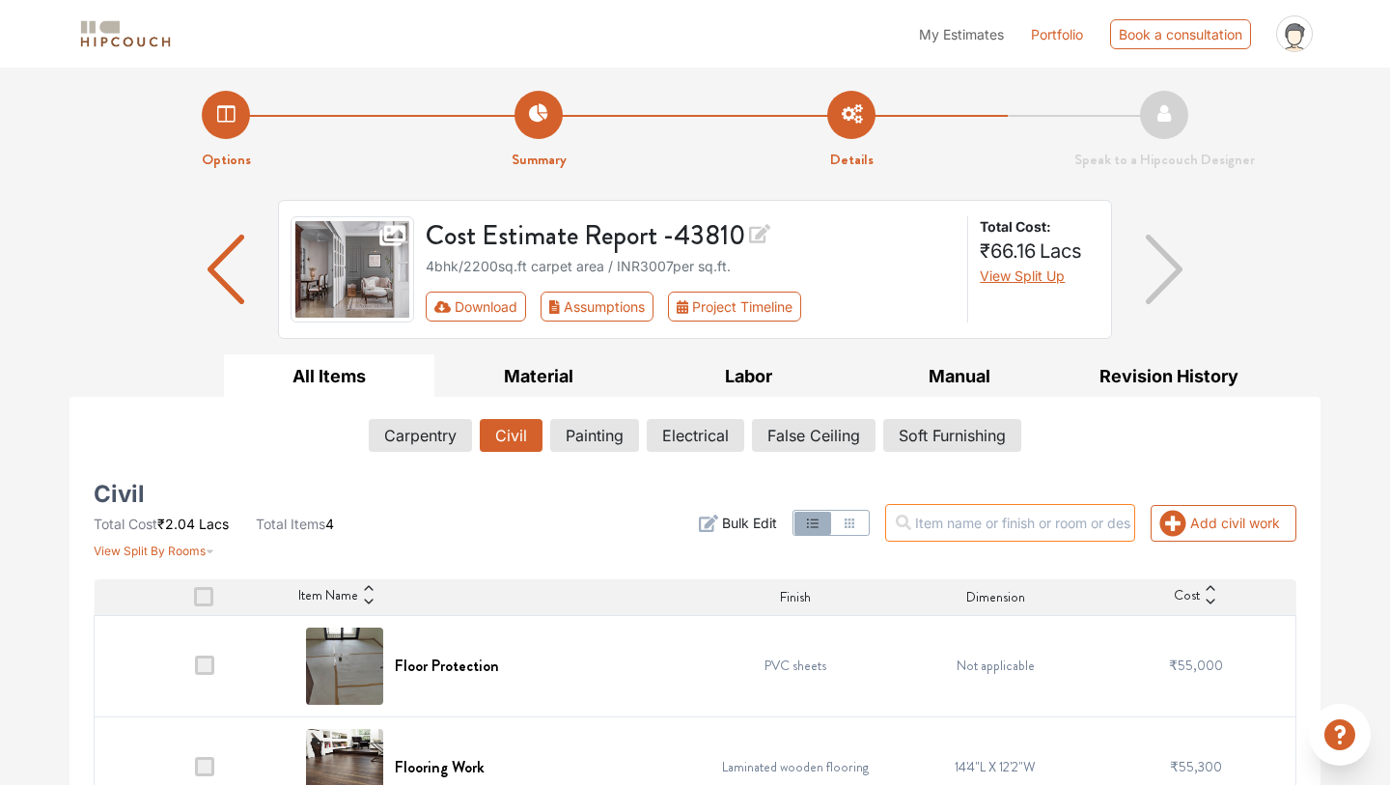
click at [1022, 518] on input "text" at bounding box center [1010, 523] width 250 height 38
type input "d"
type input "f"
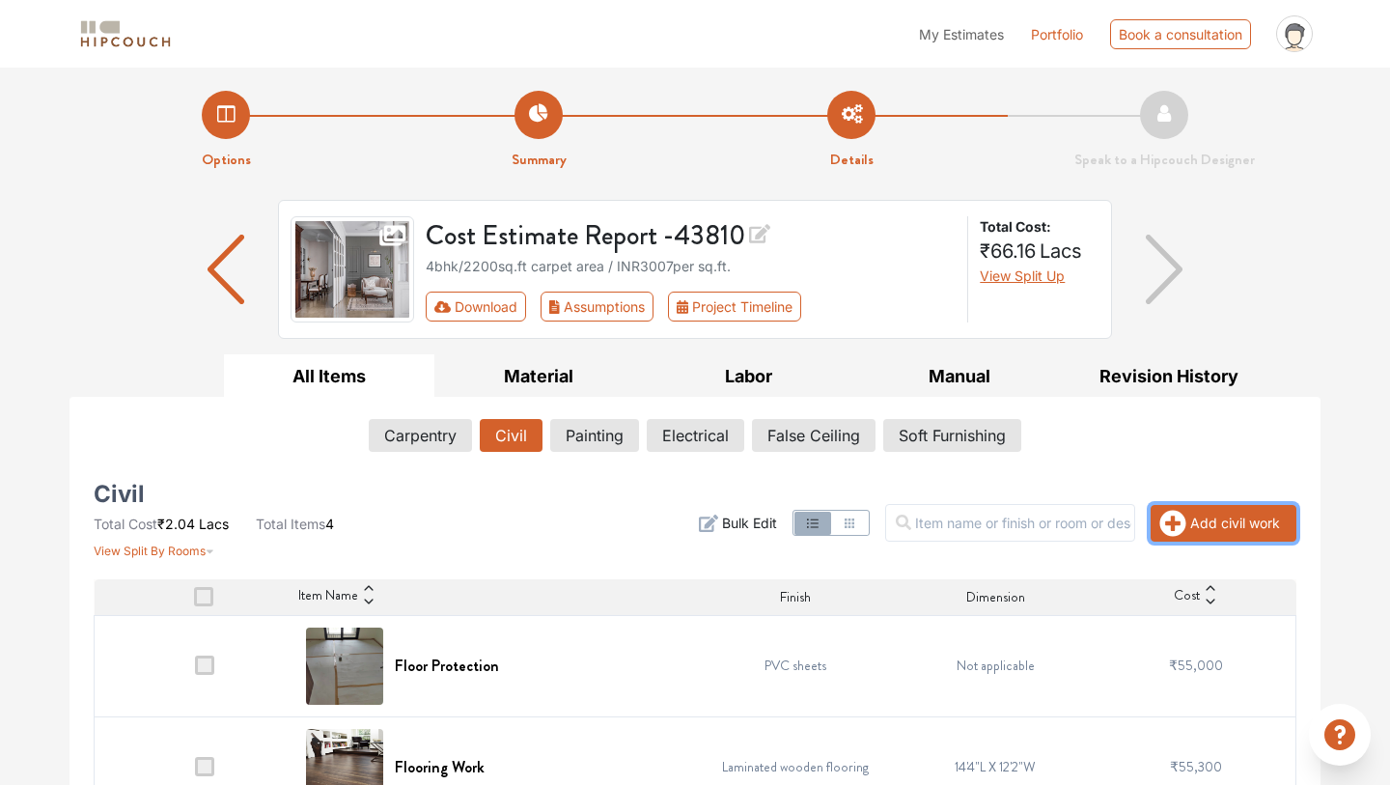
click at [1230, 524] on button "Add civil work" at bounding box center [1224, 523] width 146 height 37
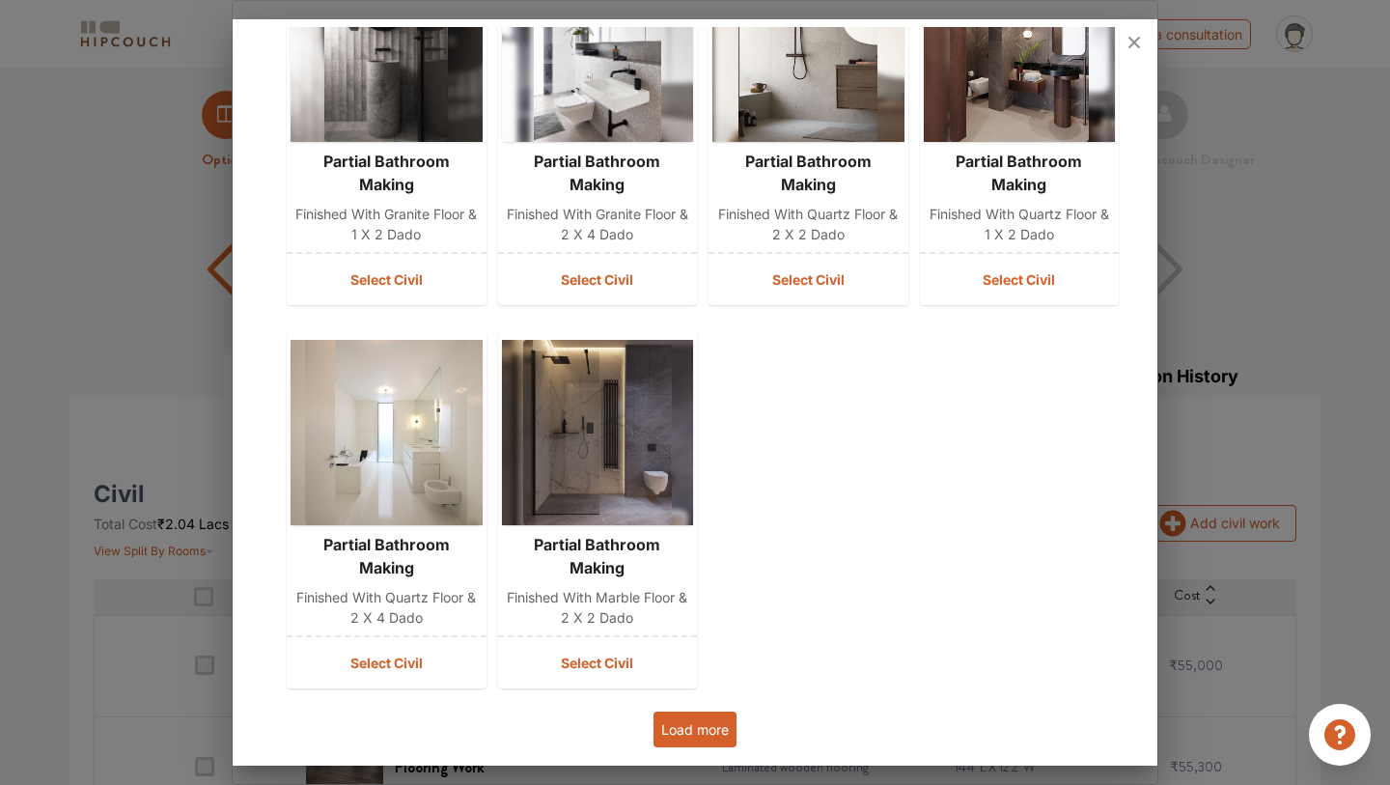
scroll to position [620, 0]
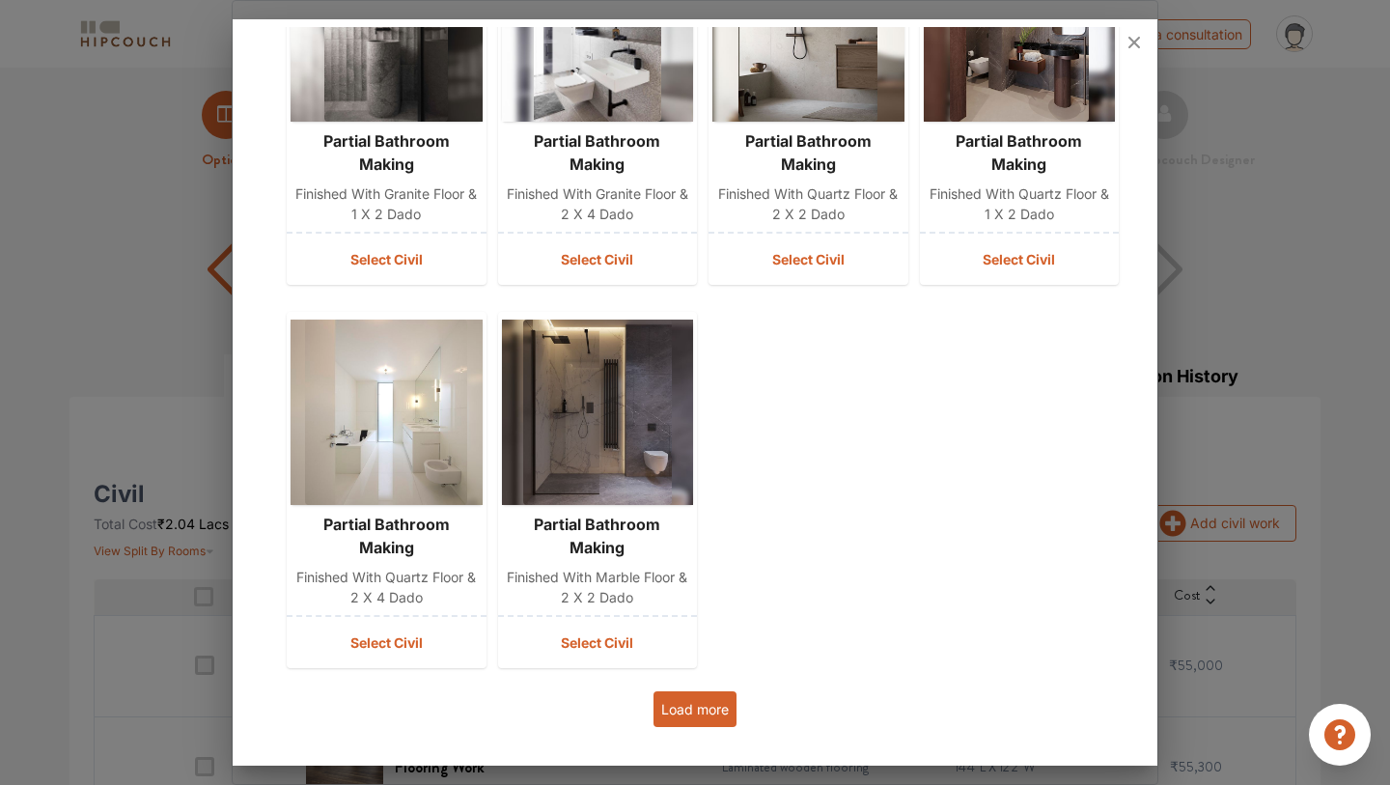
click at [687, 717] on button "Load more" at bounding box center [695, 709] width 83 height 36
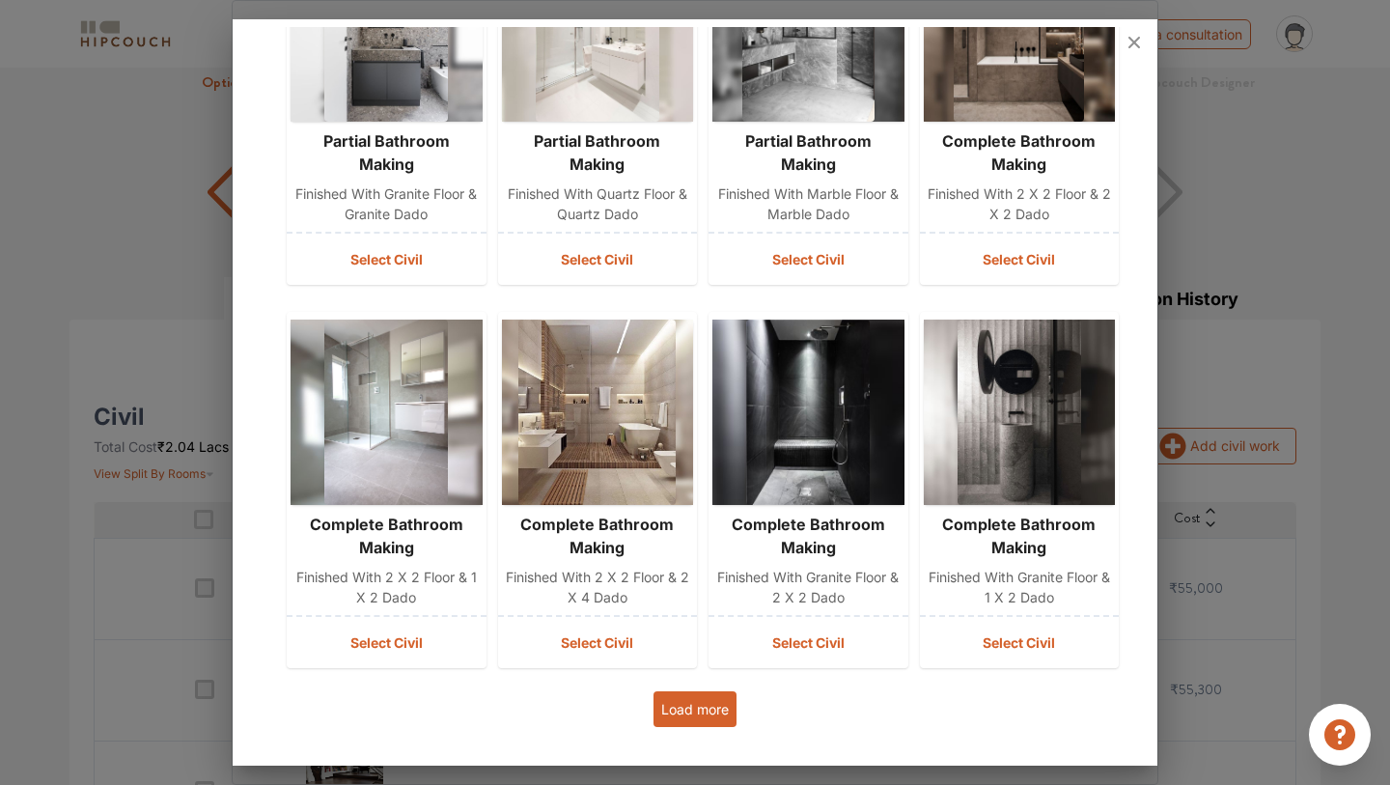
scroll to position [79, 0]
click at [631, 628] on button "Select Civil" at bounding box center [598, 642] width 200 height 51
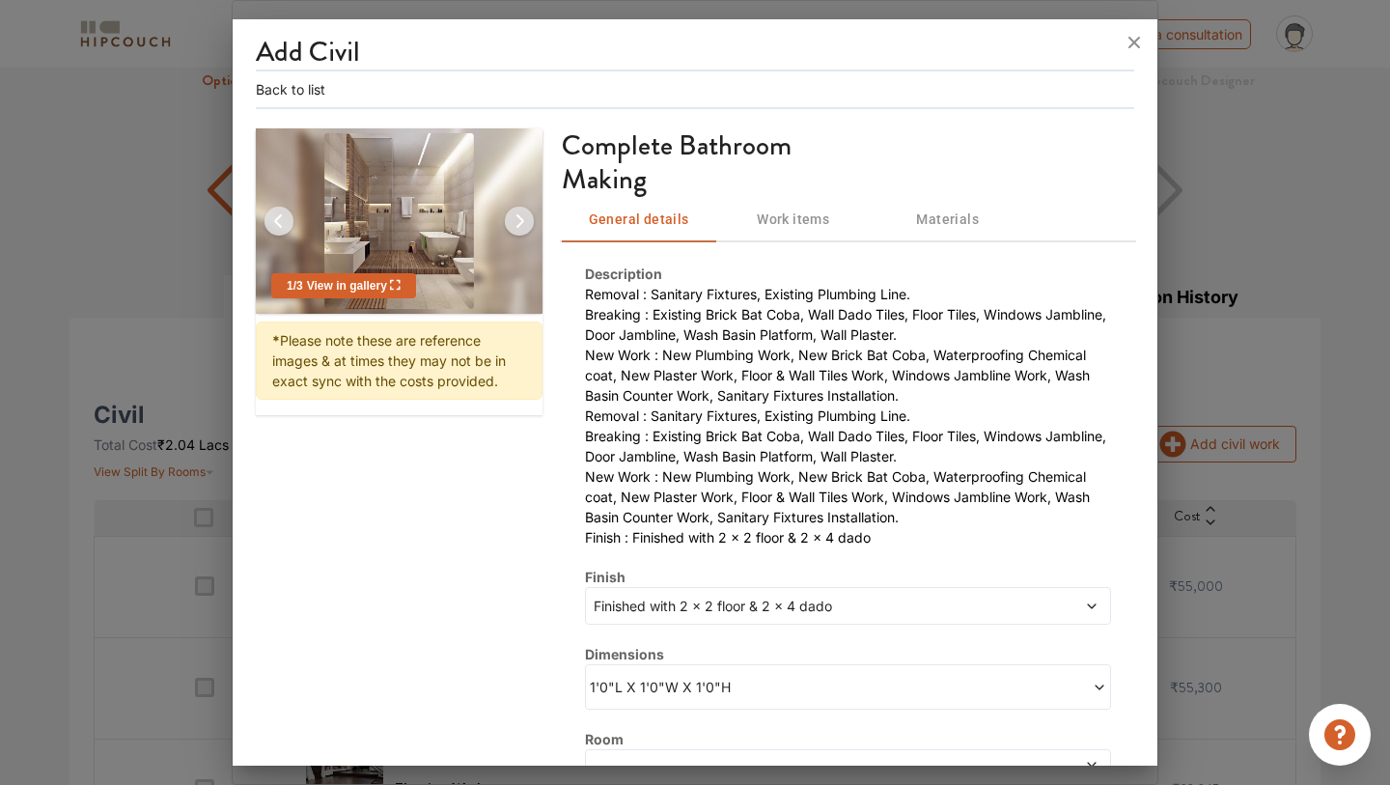
scroll to position [166, 0]
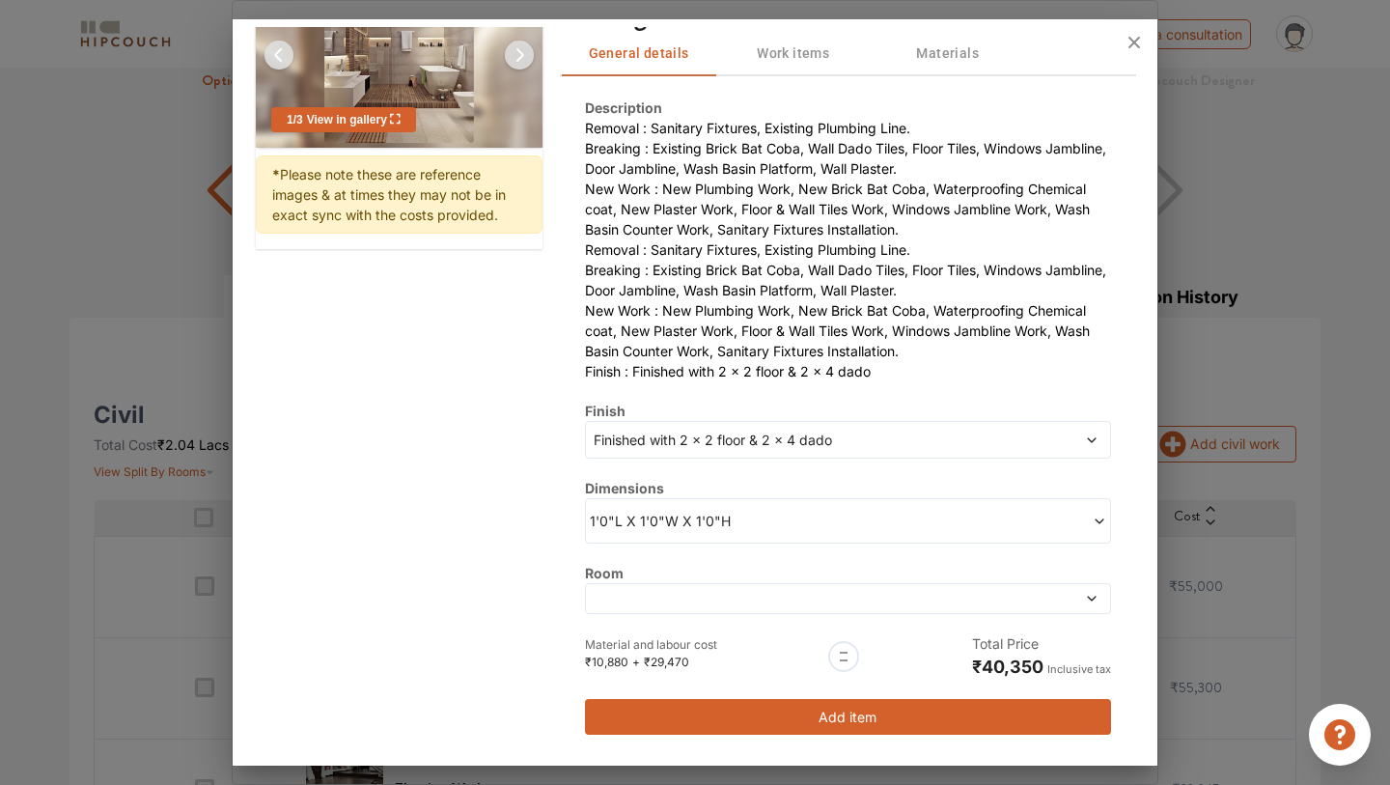
click at [835, 716] on button "Add item" at bounding box center [848, 717] width 526 height 36
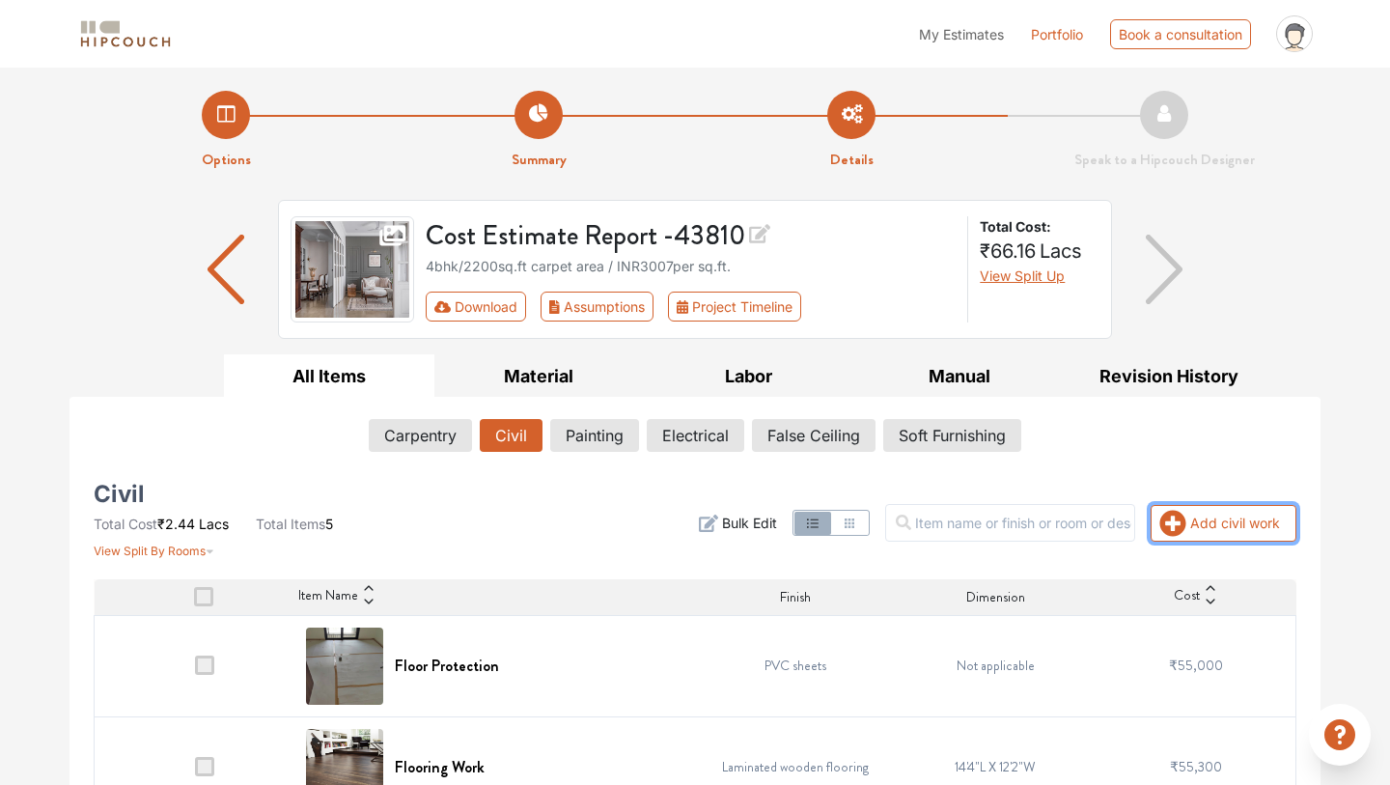
scroll to position [353, 0]
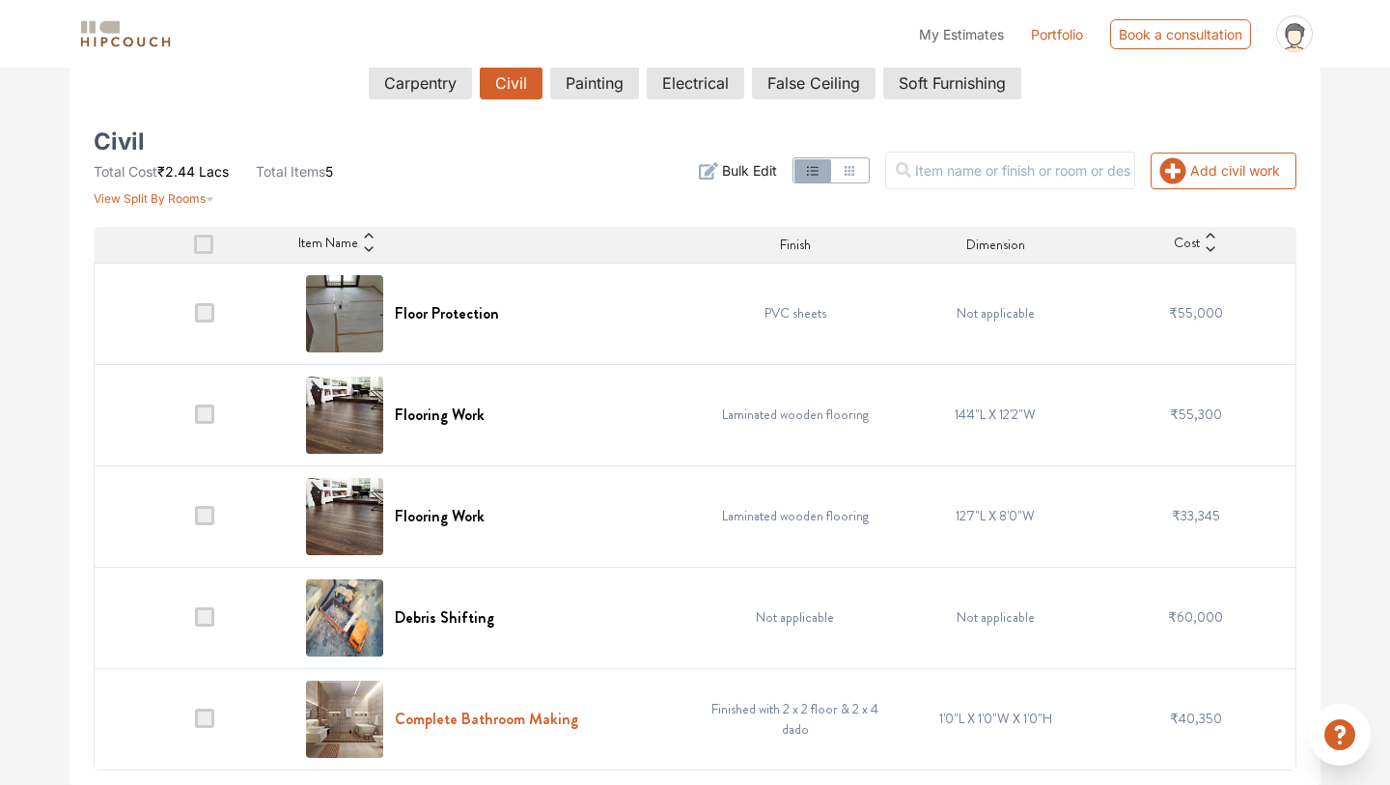
click at [453, 723] on h6 "Complete Bathroom Making" at bounding box center [486, 719] width 183 height 18
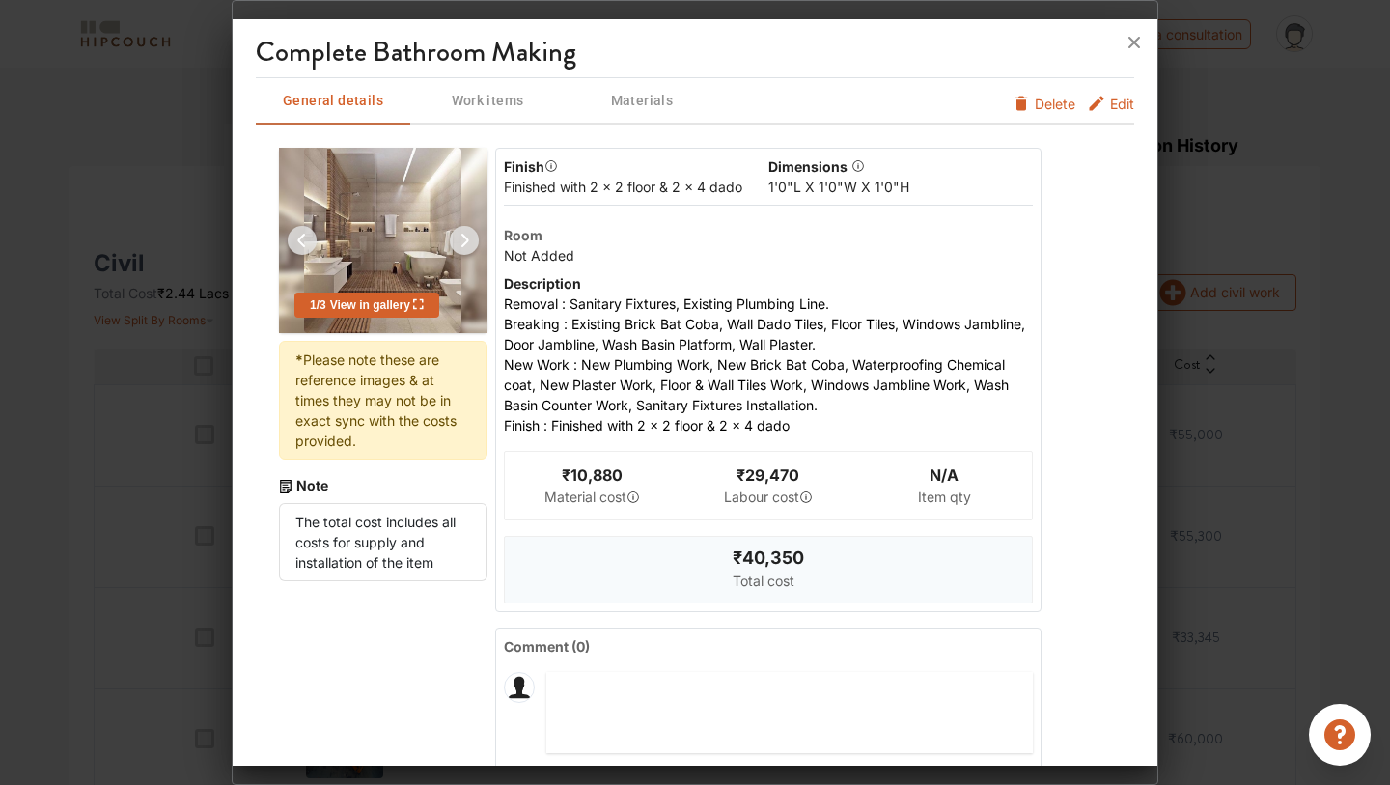
scroll to position [0, 0]
click at [1116, 98] on span "Edit" at bounding box center [1122, 109] width 24 height 31
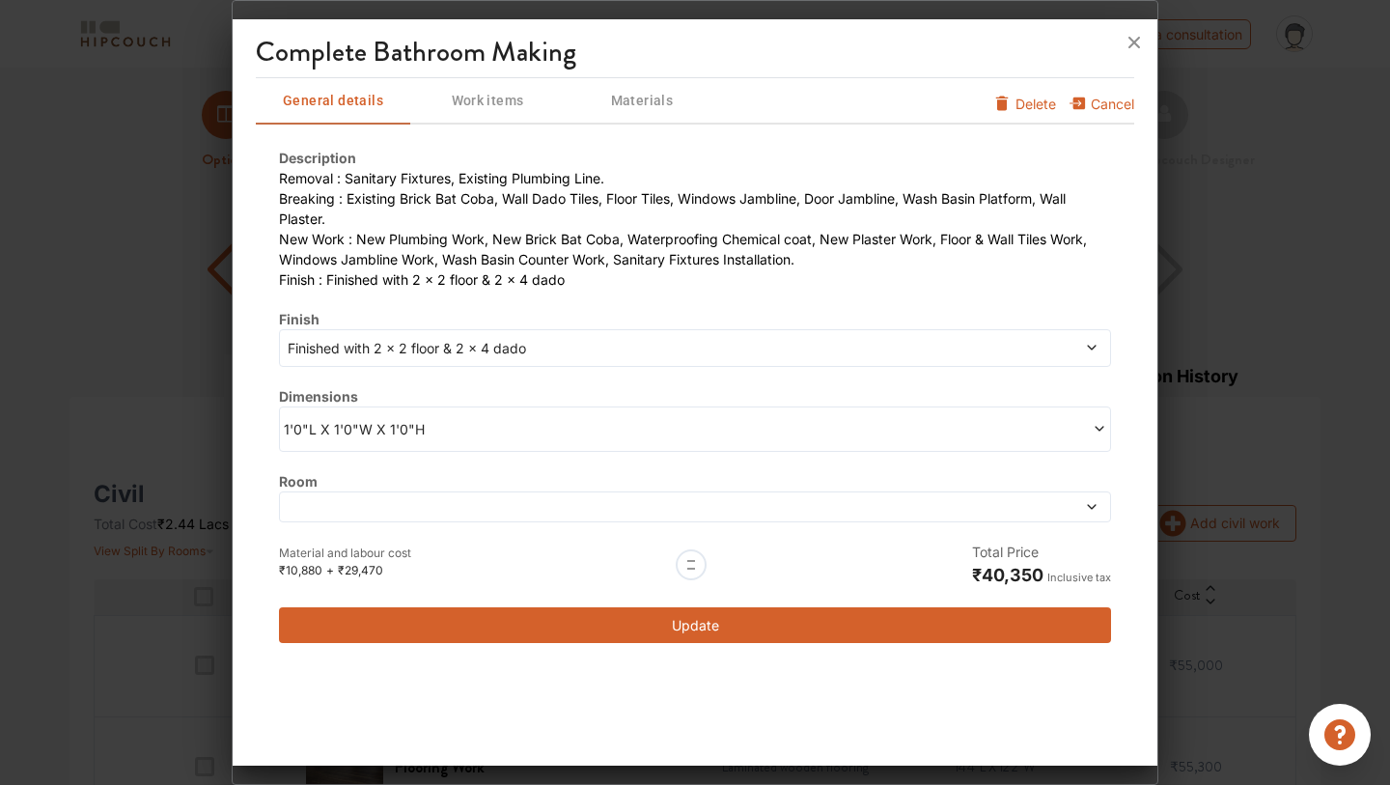
click at [694, 558] on div at bounding box center [691, 564] width 31 height 31
click at [1088, 504] on icon at bounding box center [1092, 507] width 14 height 14
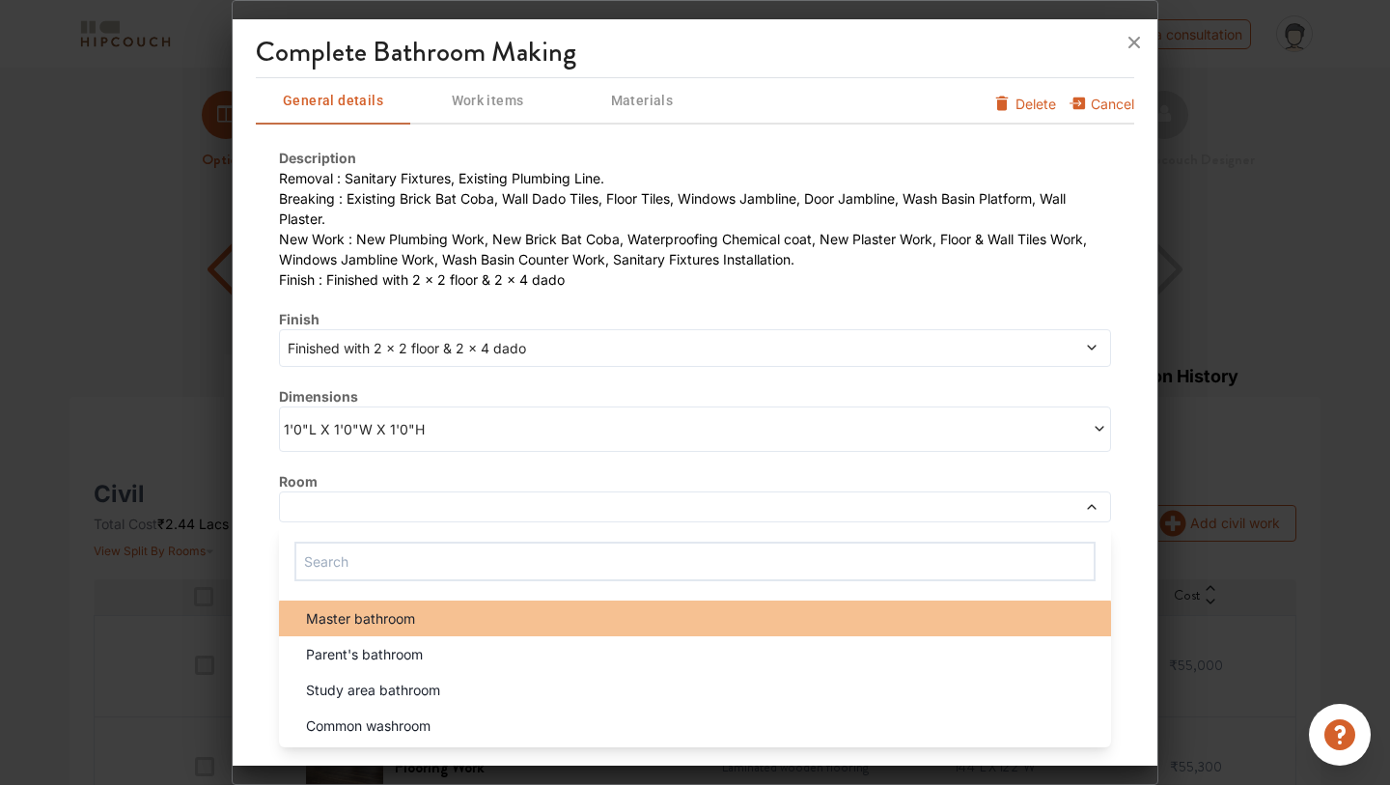
click at [560, 624] on div "Master bathroom" at bounding box center [701, 618] width 821 height 20
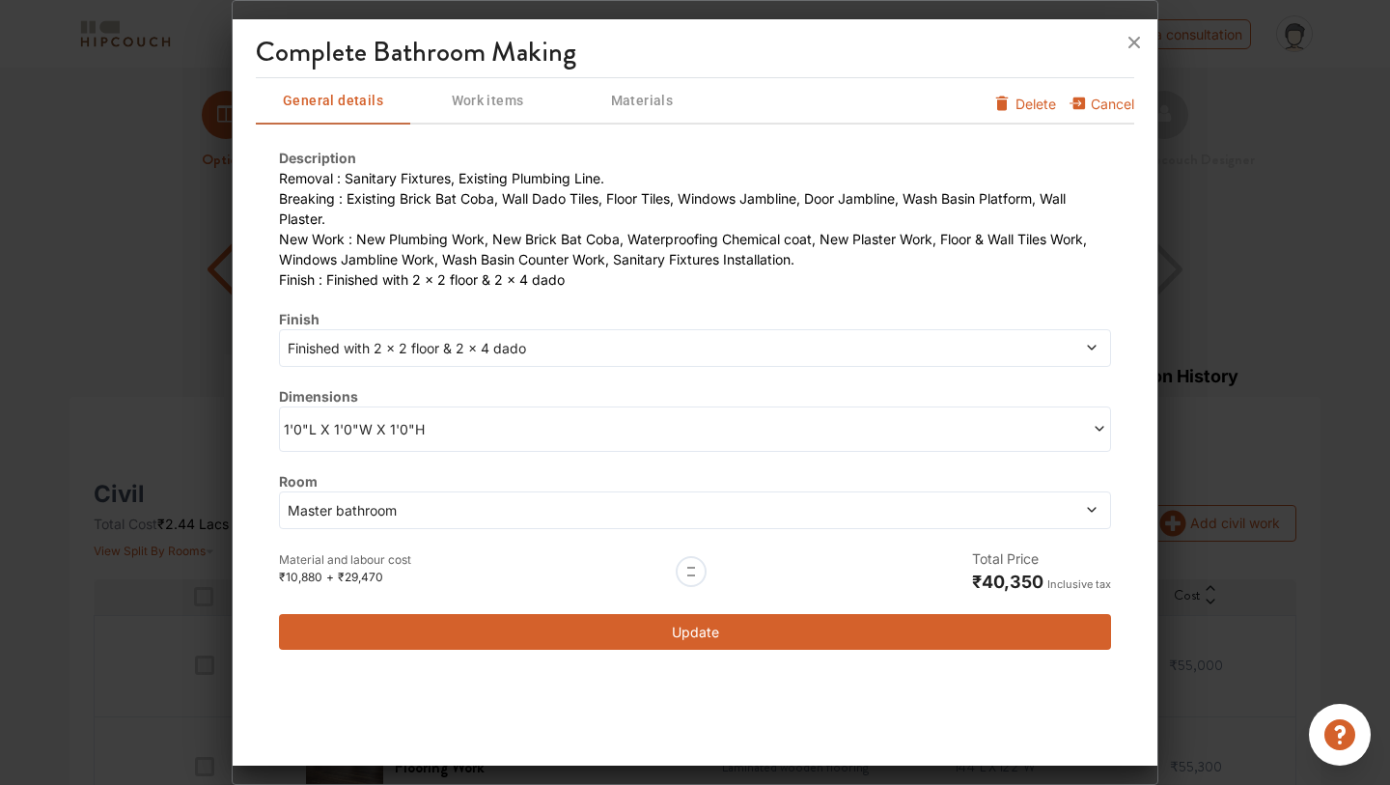
click at [667, 622] on button "Update" at bounding box center [695, 632] width 832 height 36
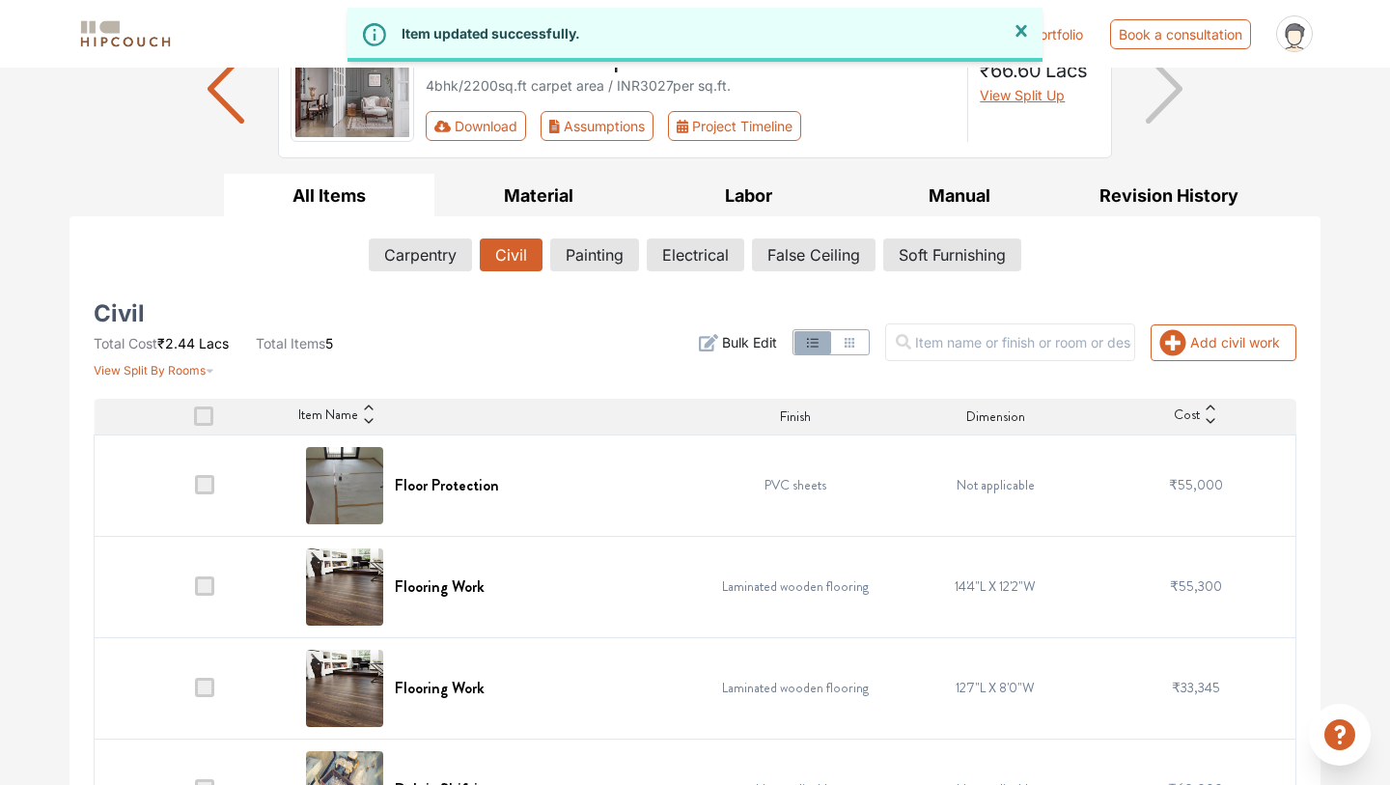
scroll to position [353, 0]
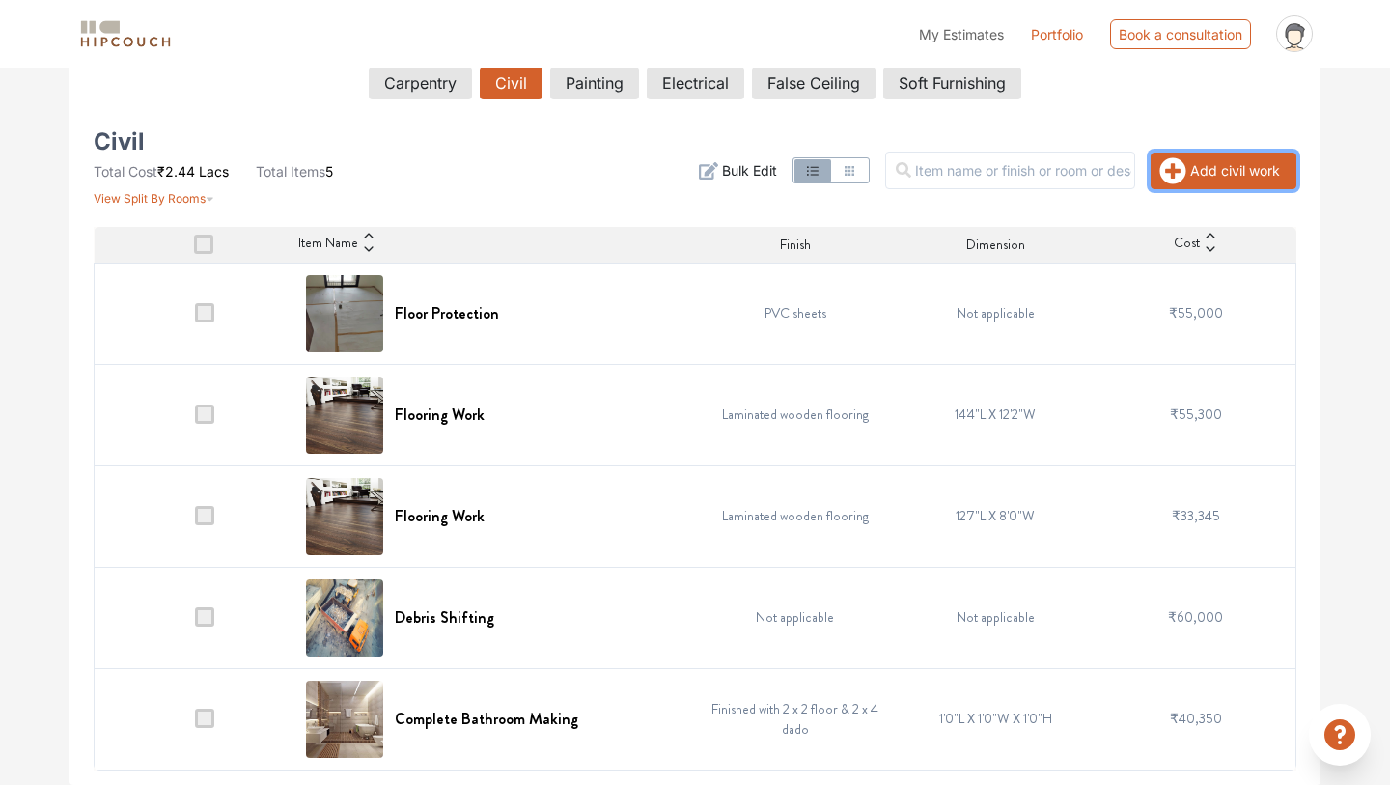
click at [1205, 162] on button "Add civil work" at bounding box center [1224, 171] width 146 height 37
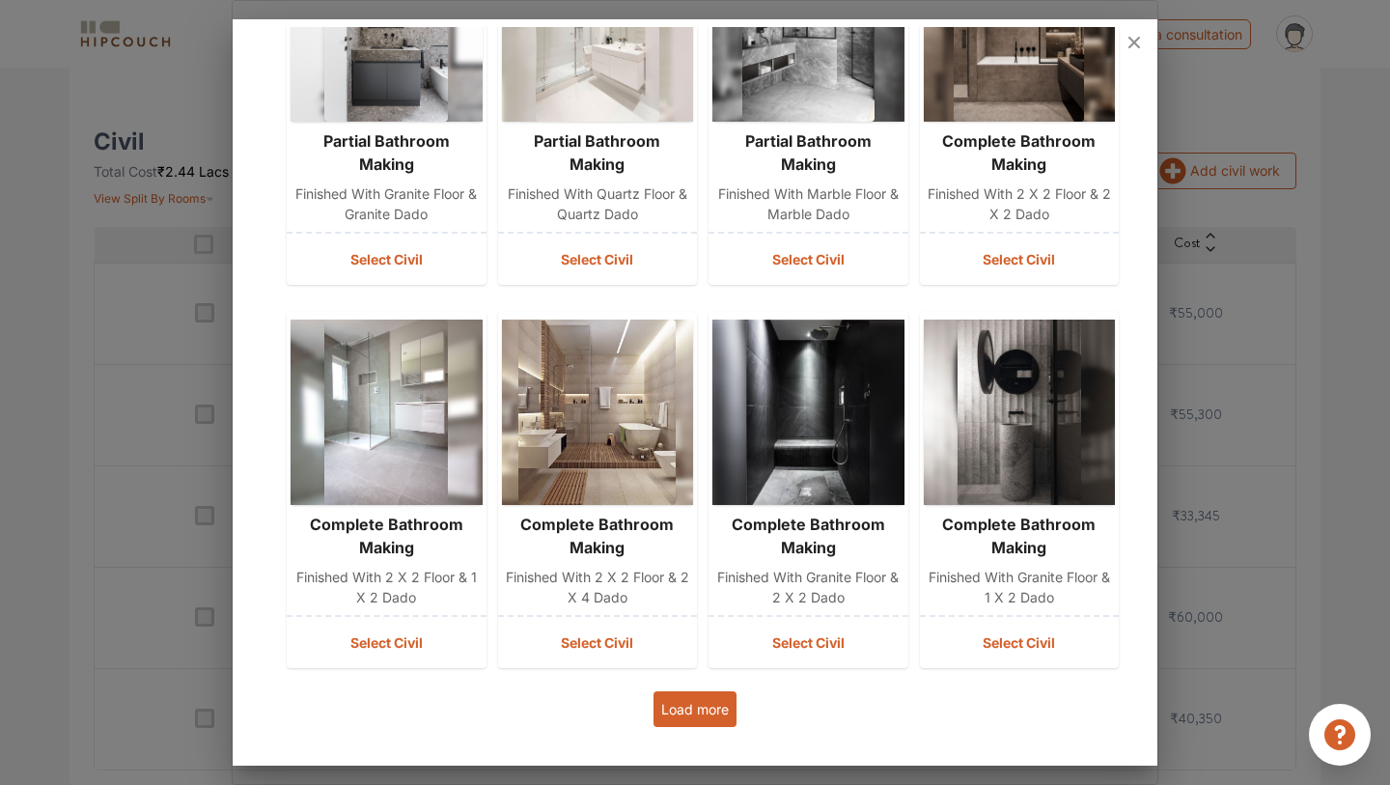
scroll to position [620, 0]
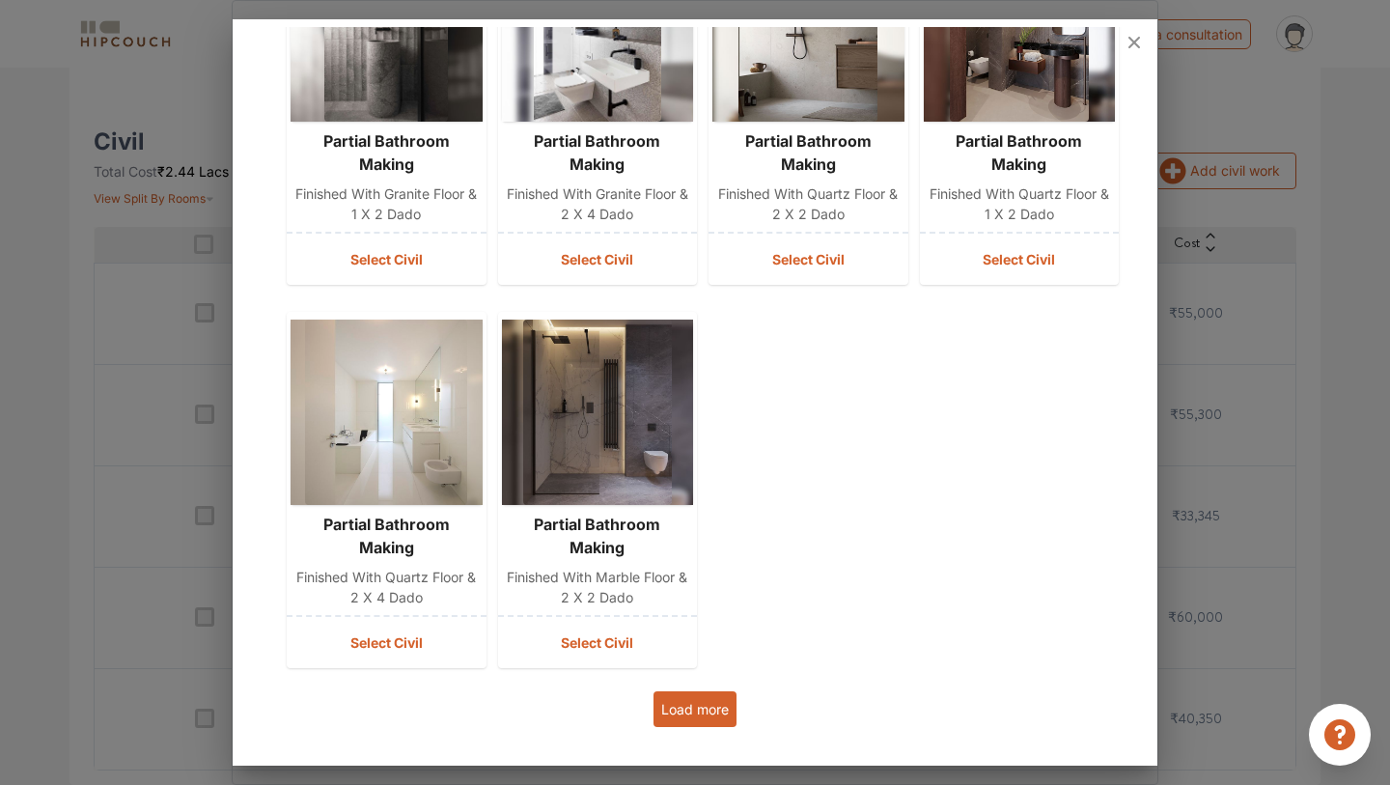
click at [702, 707] on button "Load more" at bounding box center [695, 709] width 83 height 36
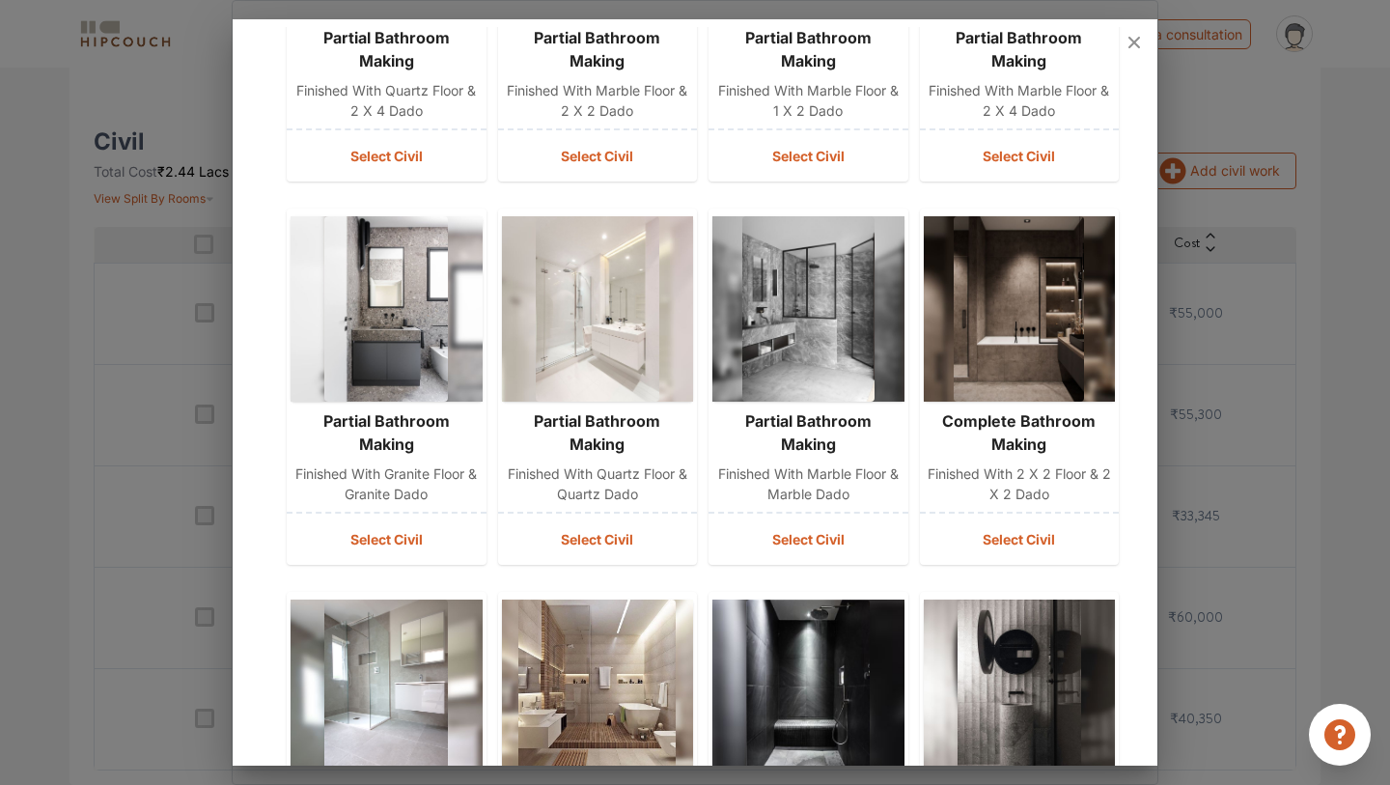
scroll to position [1386, 0]
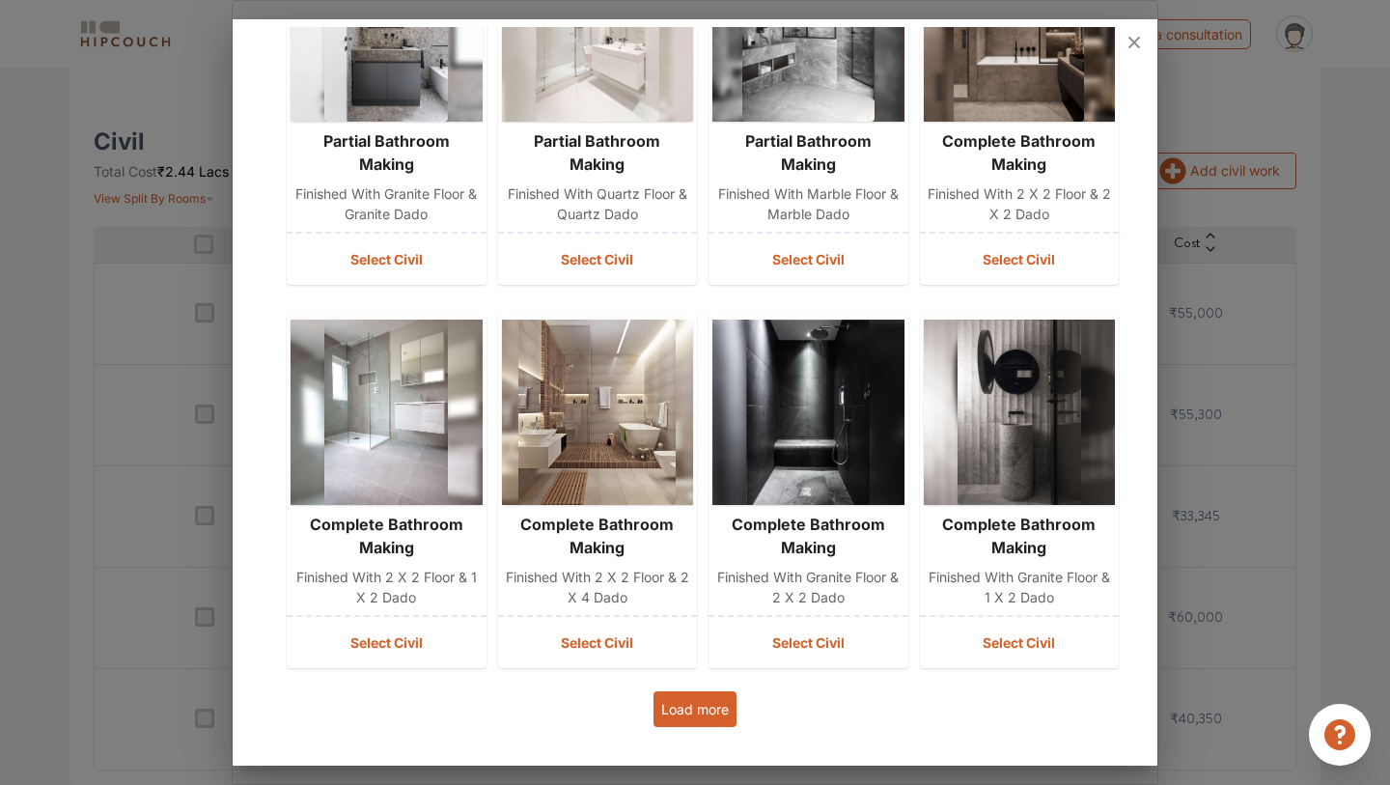
click at [557, 404] on img at bounding box center [596, 412] width 157 height 185
click at [622, 649] on button "Select Civil" at bounding box center [598, 642] width 200 height 51
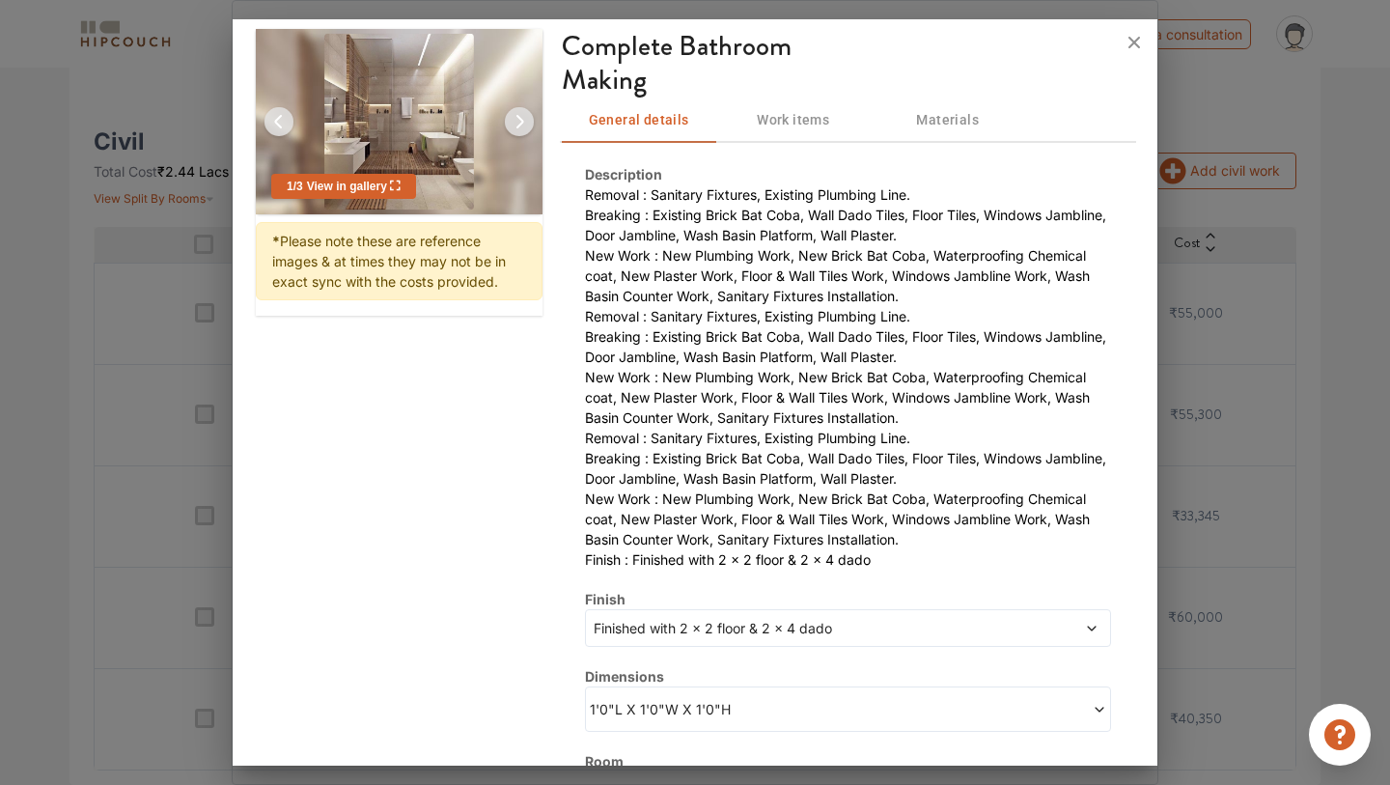
scroll to position [288, 0]
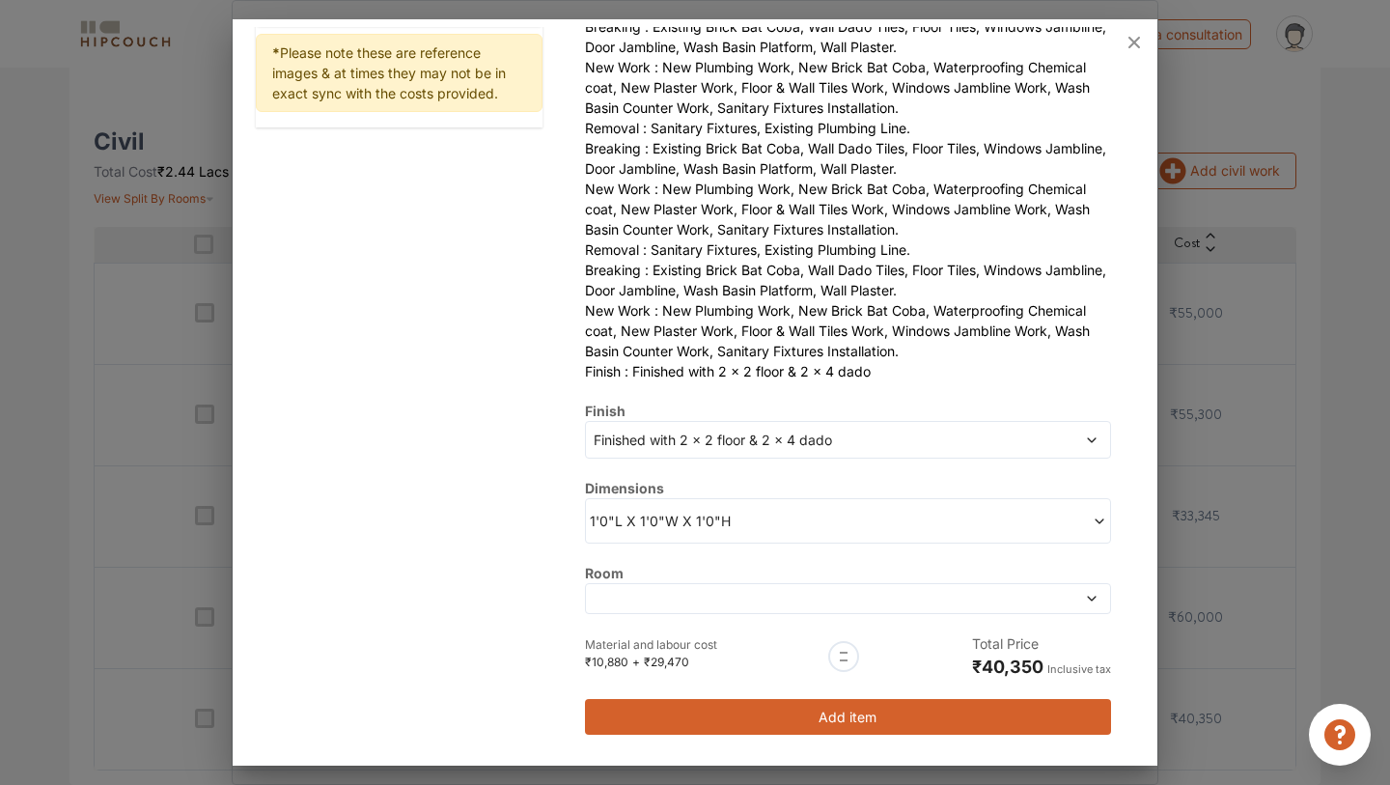
click at [837, 719] on button "Add item" at bounding box center [848, 717] width 526 height 36
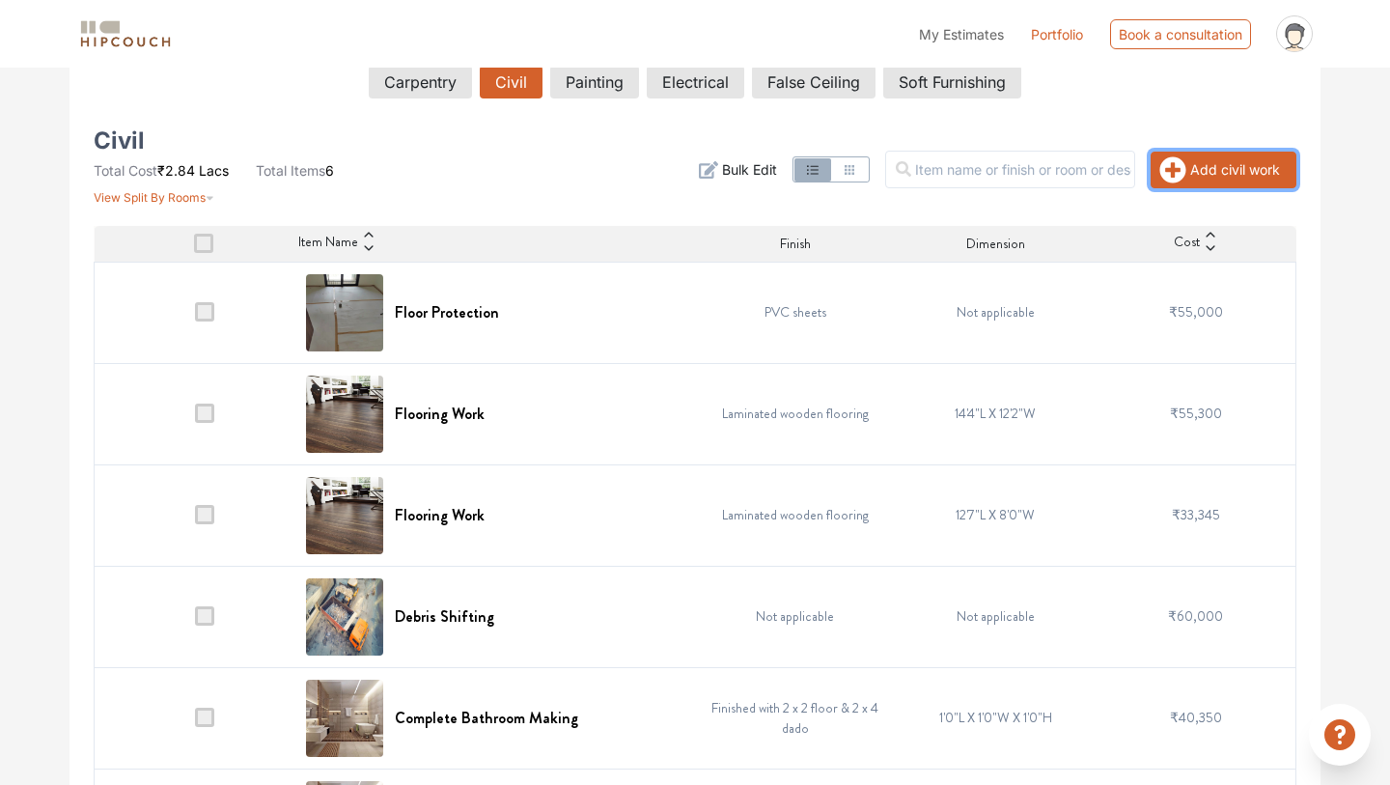
click at [1194, 164] on button "Add civil work" at bounding box center [1224, 170] width 146 height 37
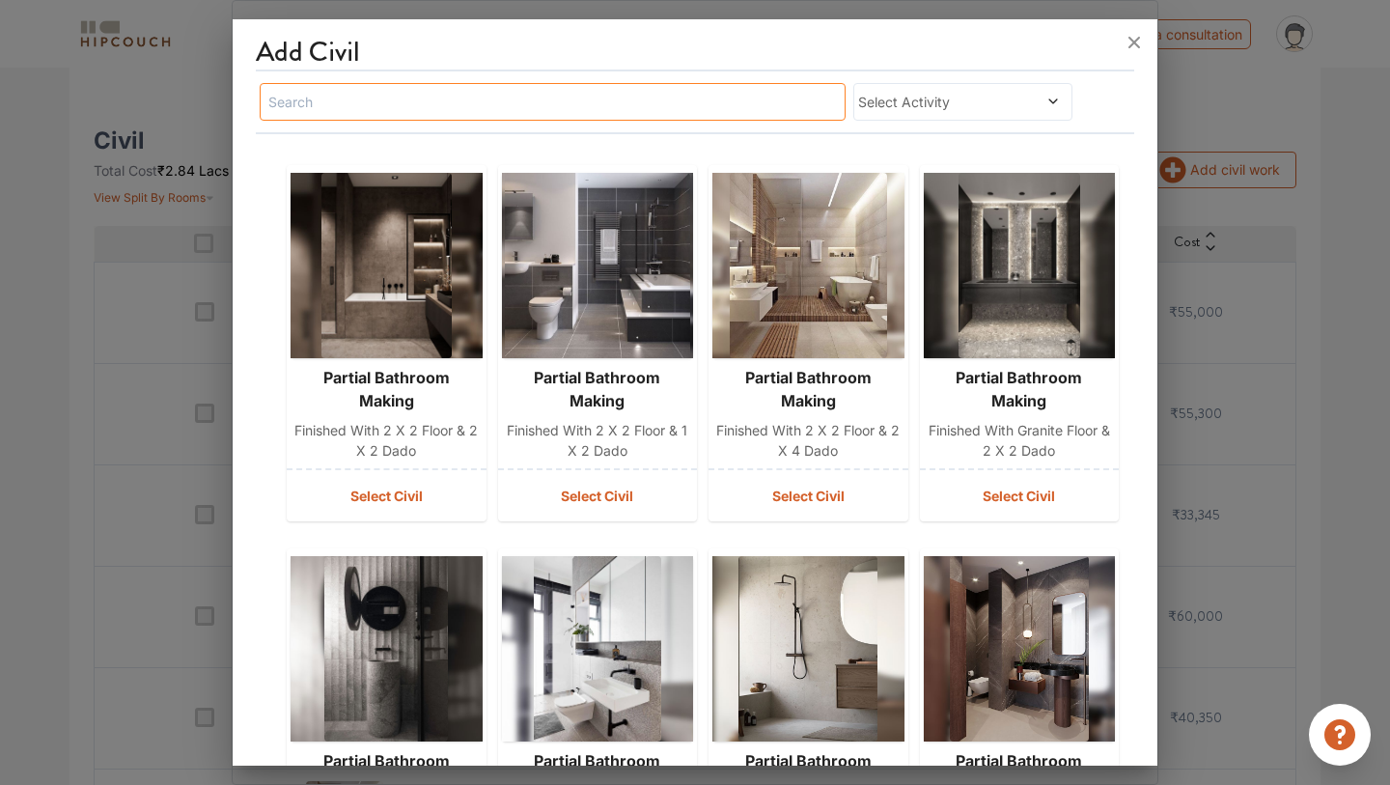
click at [735, 111] on input "text" at bounding box center [553, 102] width 586 height 38
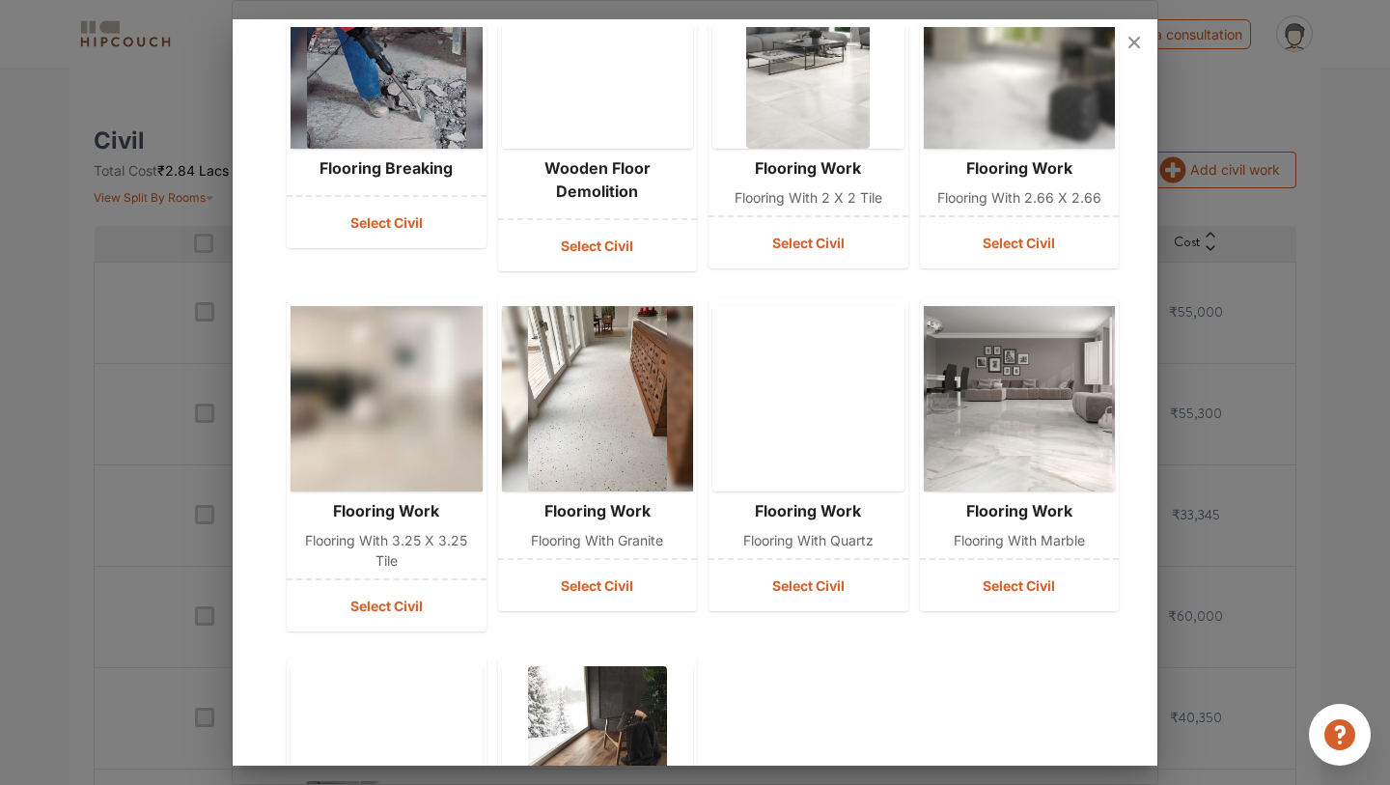
scroll to position [208, 0]
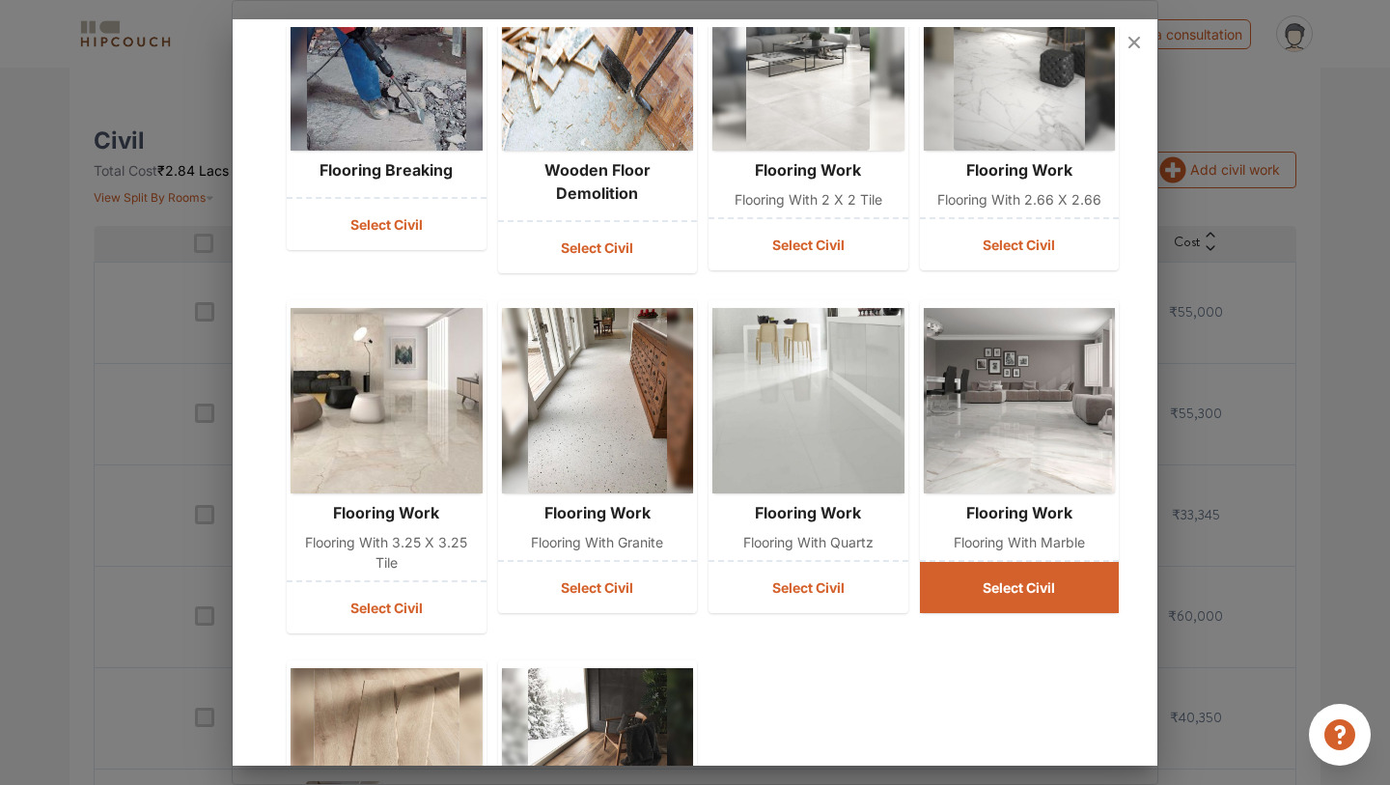
type input "floor"
click at [1002, 590] on button "Select Civil" at bounding box center [1020, 587] width 200 height 51
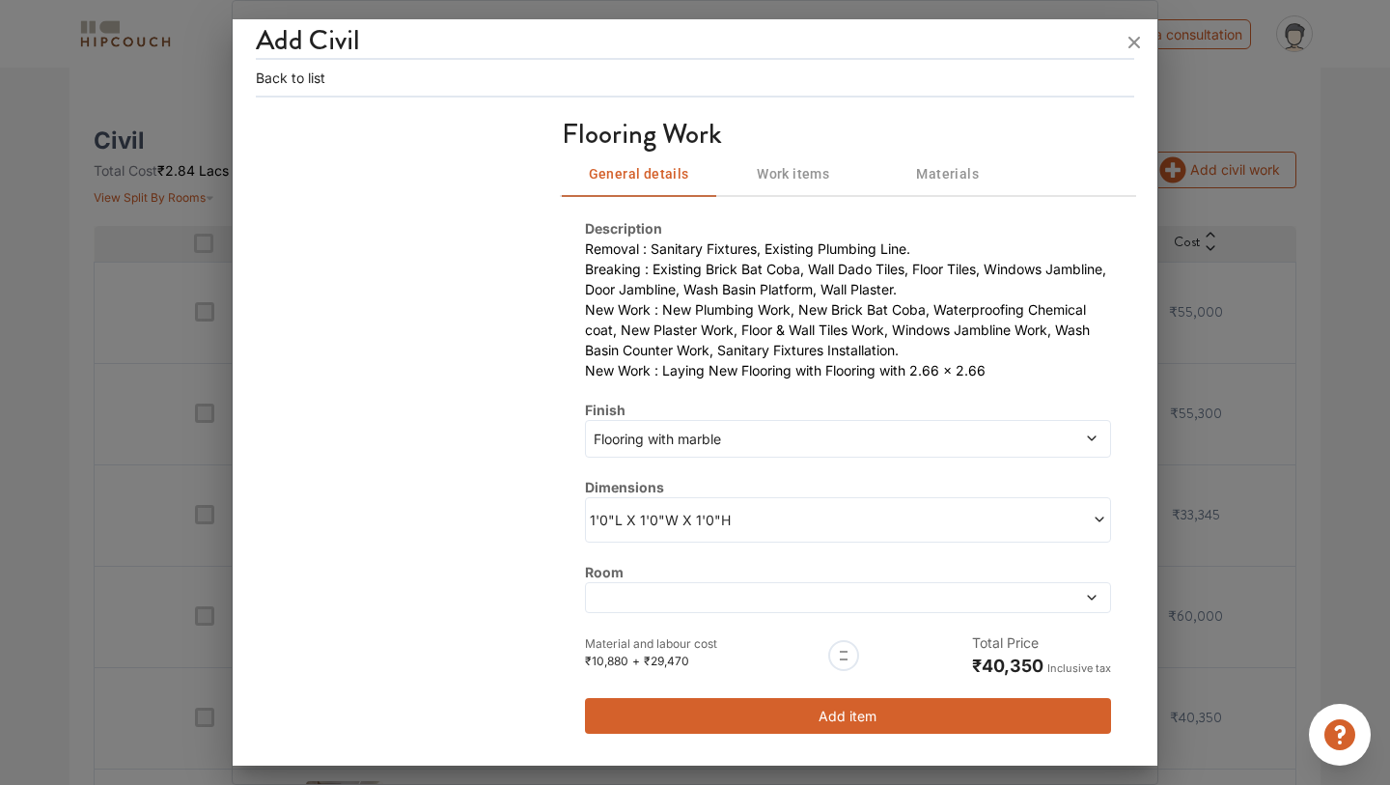
scroll to position [11, 0]
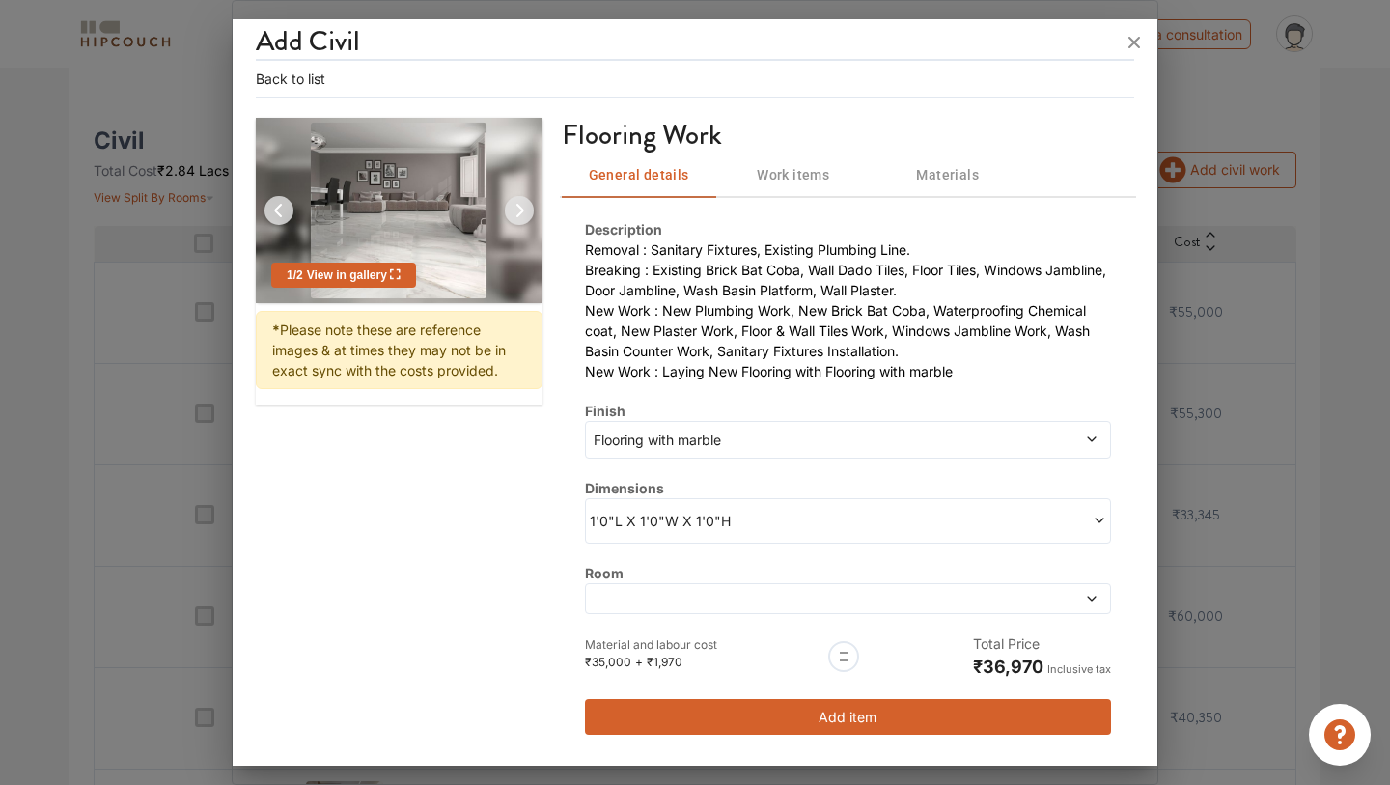
click at [792, 176] on span "Work items" at bounding box center [793, 175] width 131 height 24
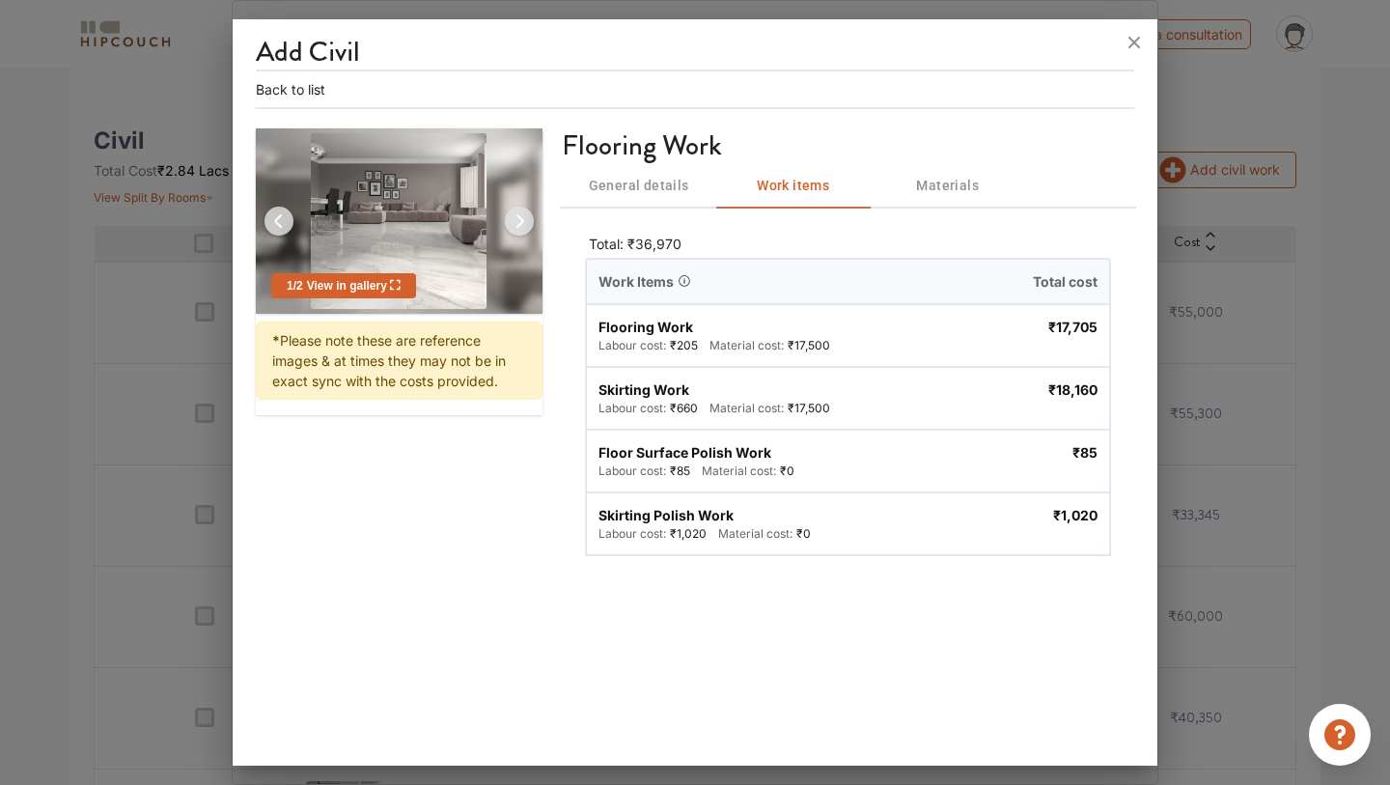
scroll to position [0, 0]
click at [961, 168] on button "Materials" at bounding box center [948, 185] width 154 height 46
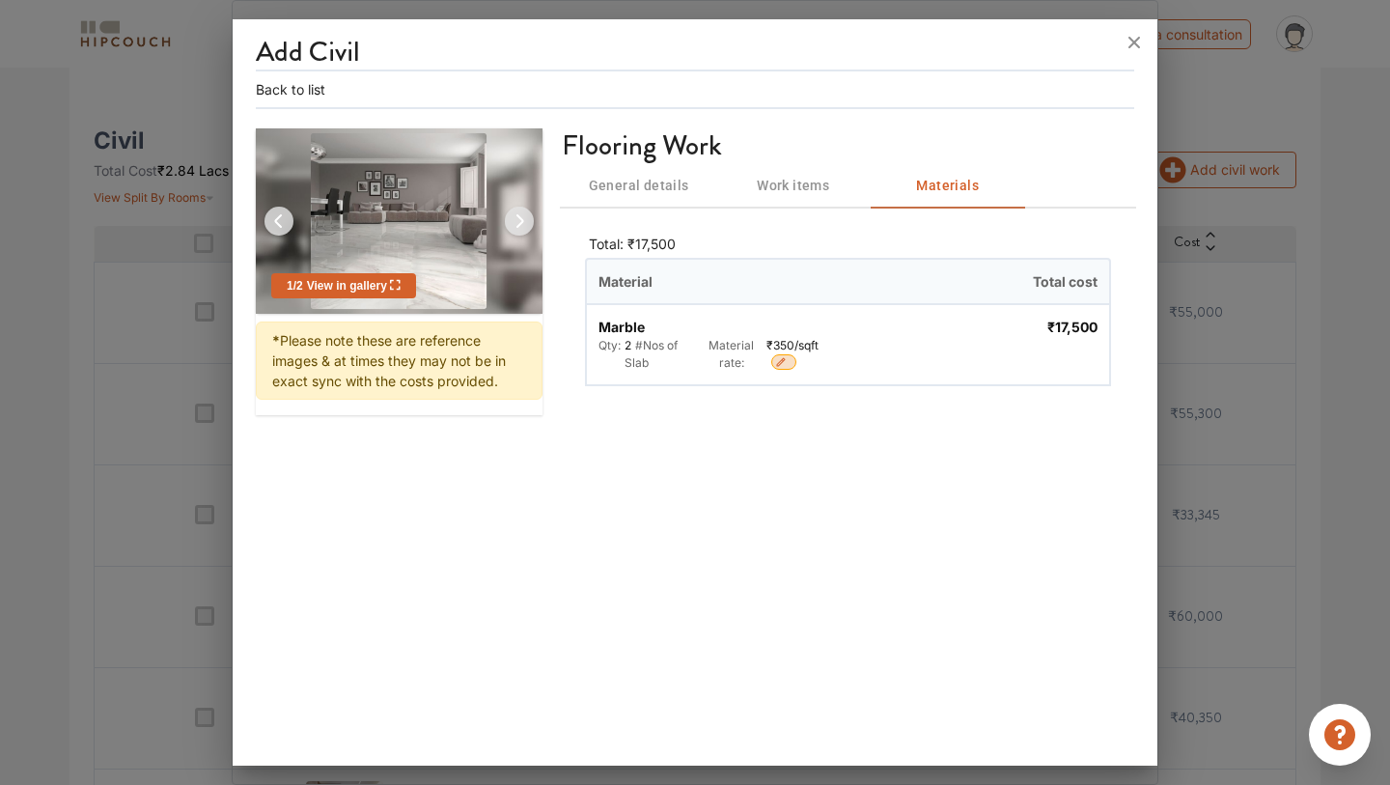
click at [791, 360] on button "button" at bounding box center [783, 361] width 25 height 15
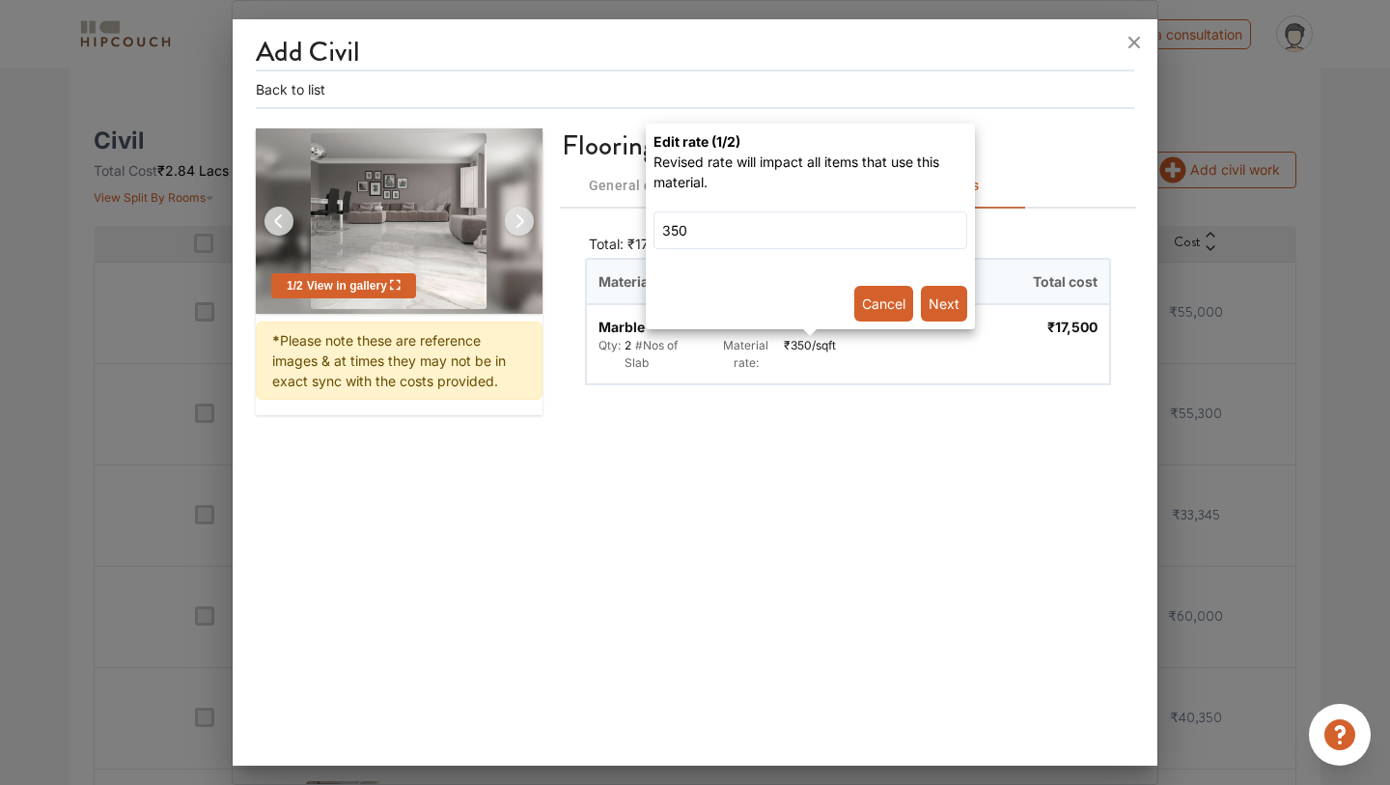
click at [891, 304] on button "Cancel" at bounding box center [883, 304] width 59 height 36
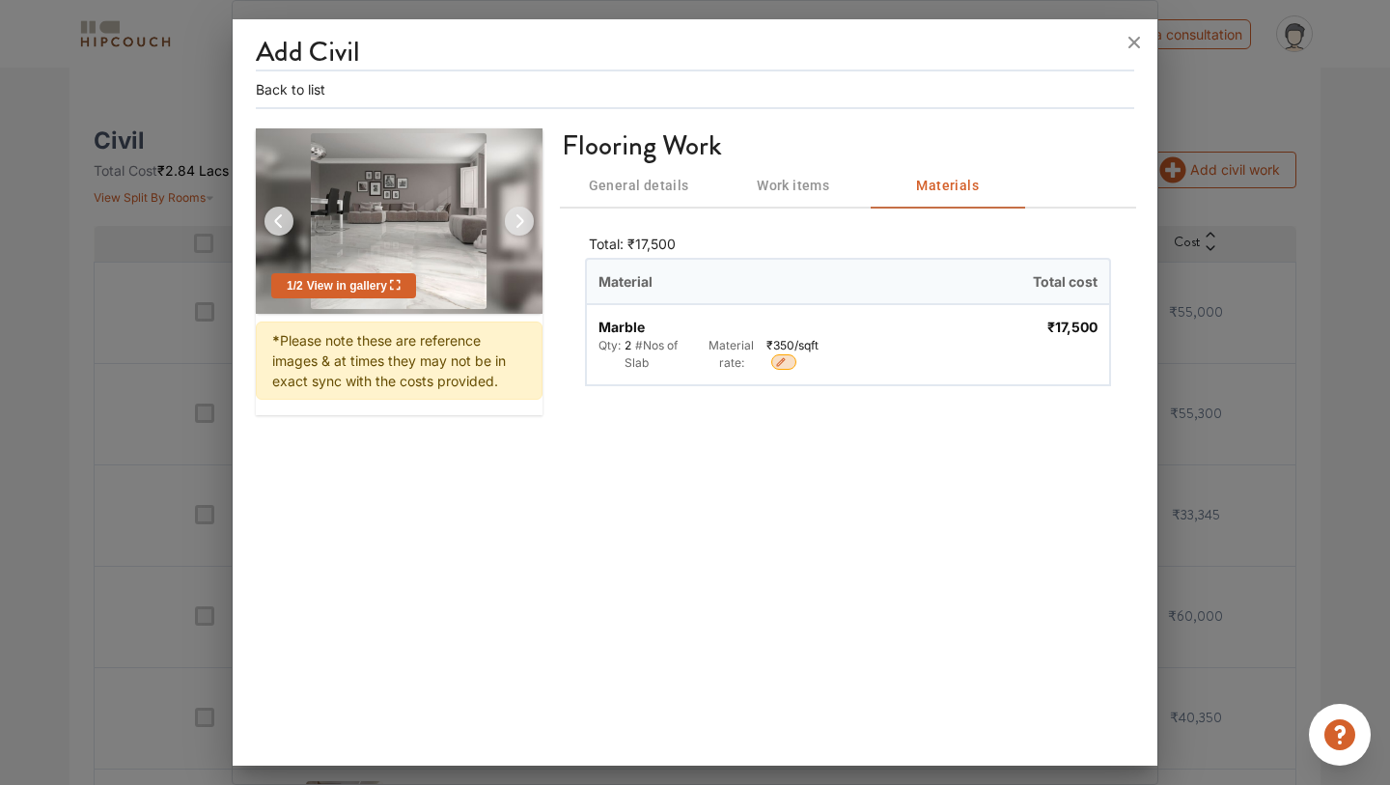
click at [643, 188] on span "General details" at bounding box center [638, 186] width 131 height 24
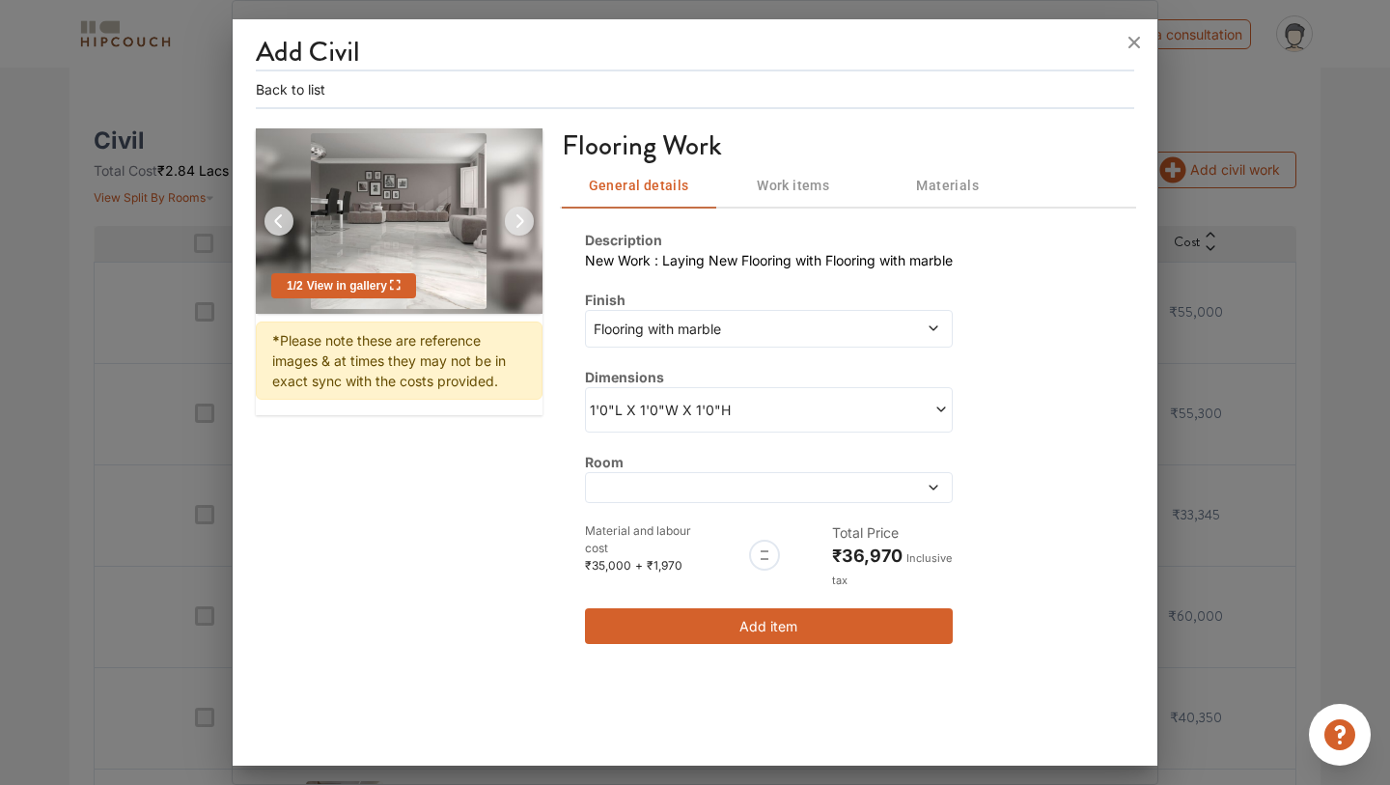
click at [707, 489] on span at bounding box center [721, 488] width 263 height 14
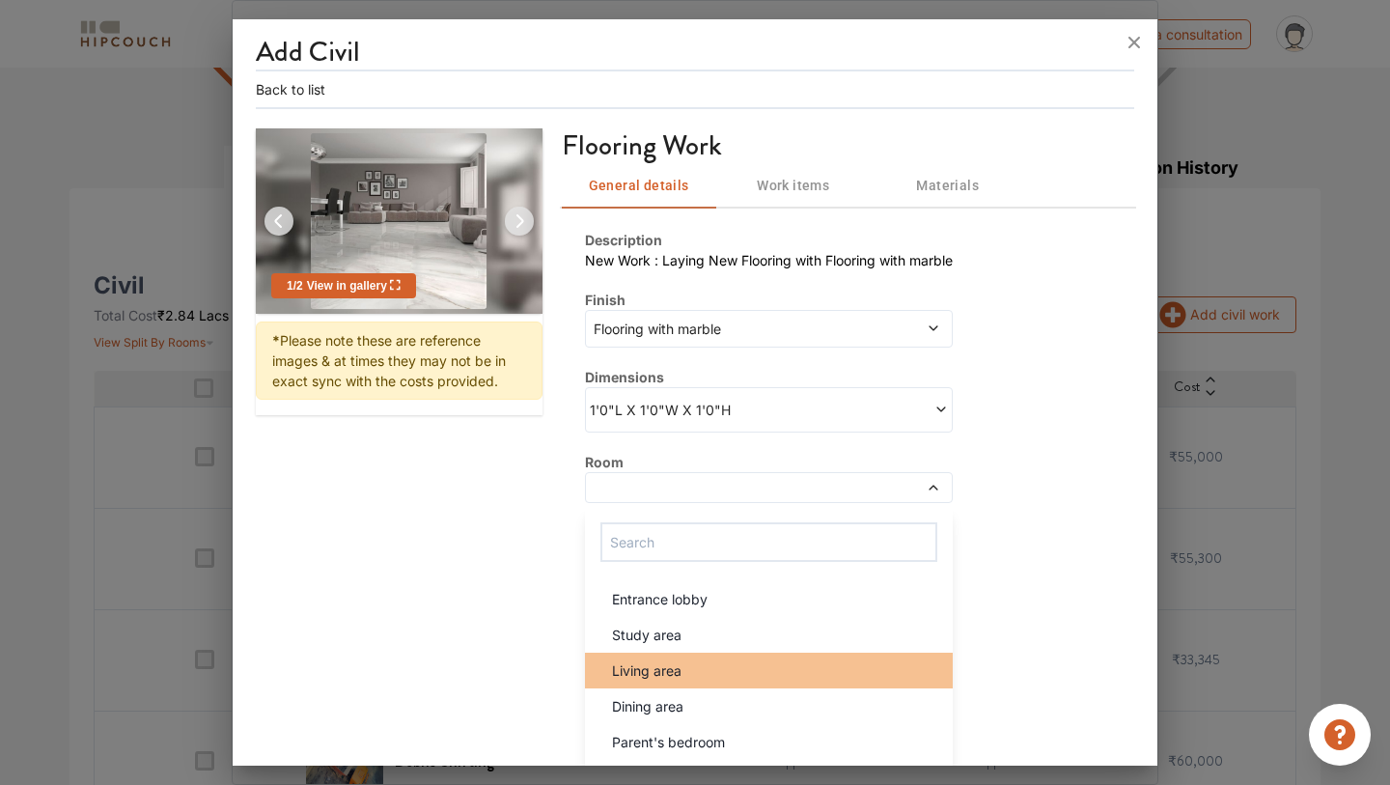
click at [706, 679] on div "Living area" at bounding box center [775, 670] width 356 height 20
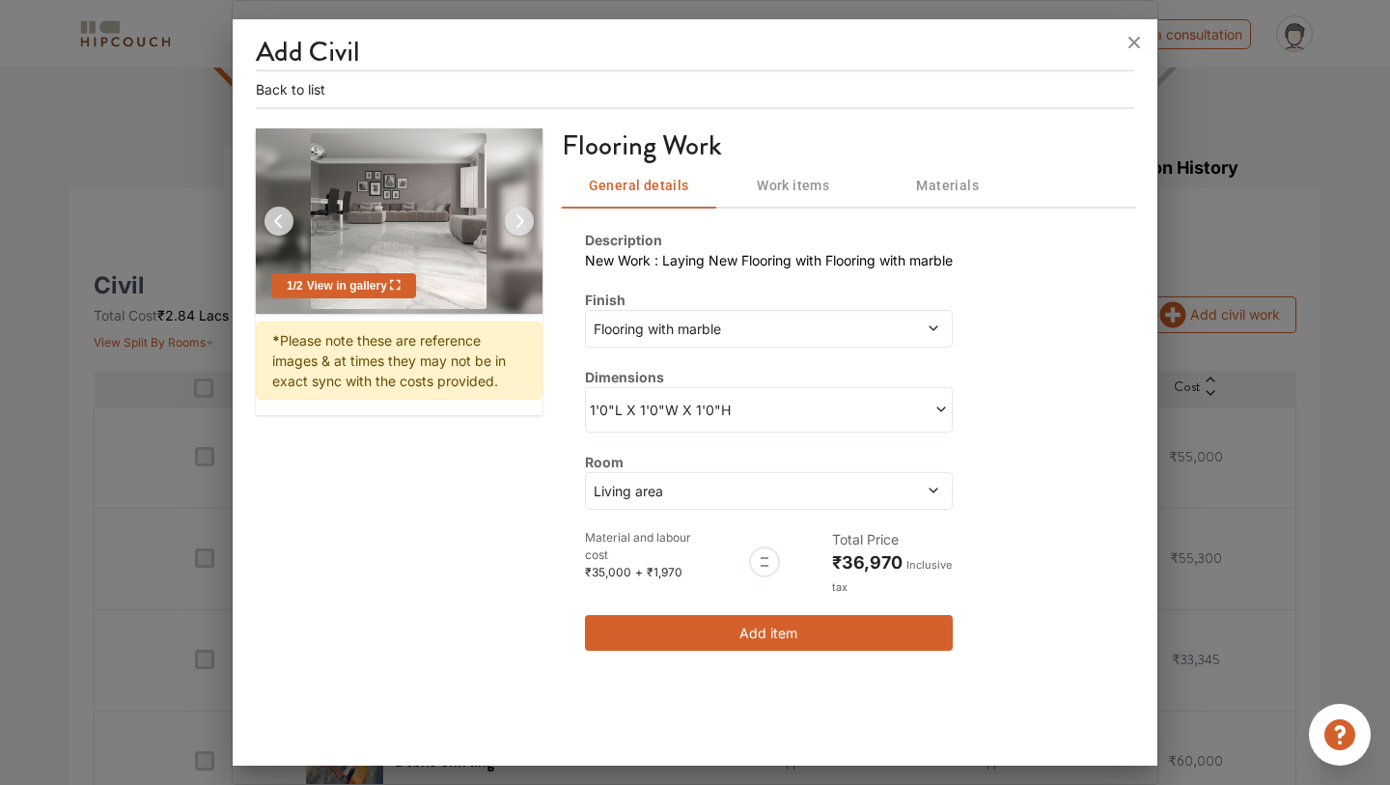
click at [719, 631] on button "Add item" at bounding box center [769, 633] width 368 height 36
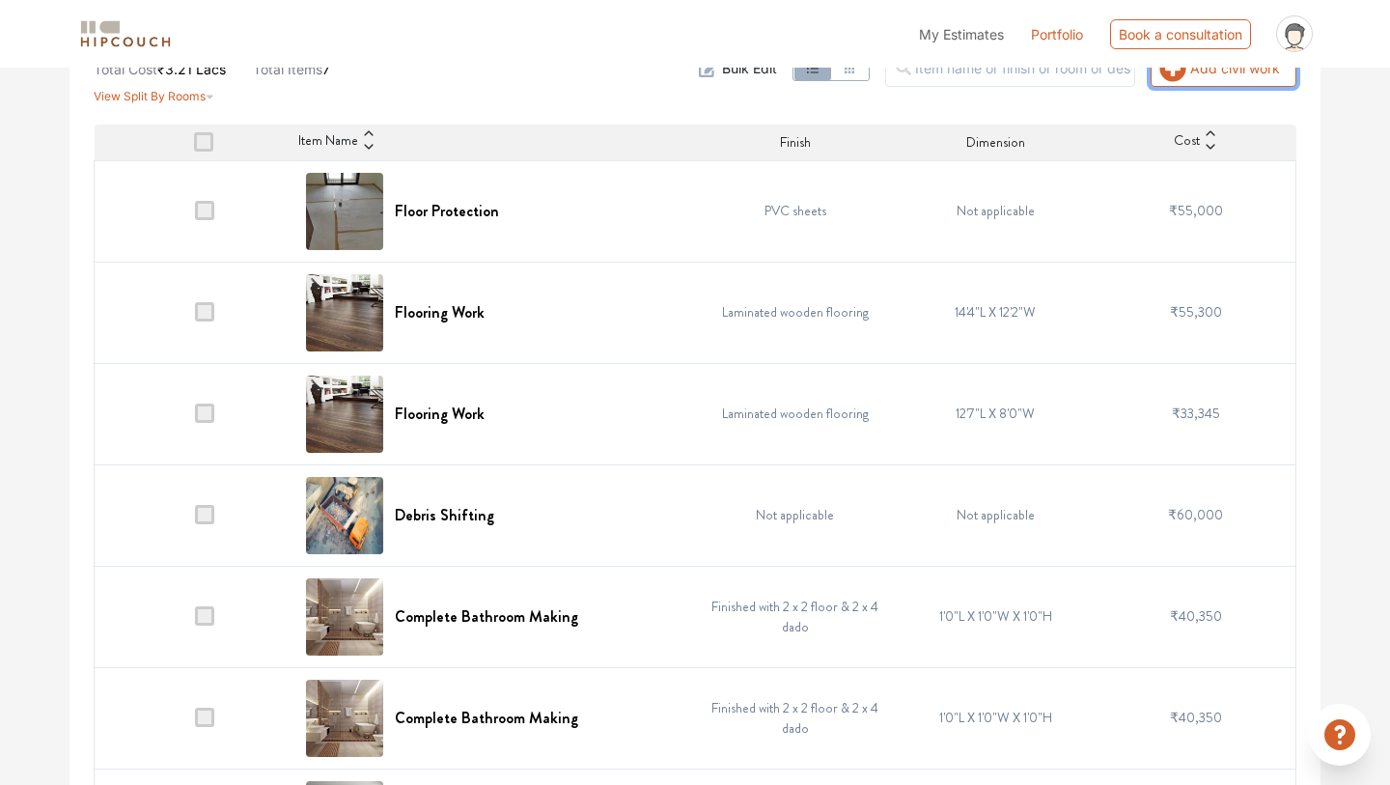
scroll to position [556, 0]
